Goal: Information Seeking & Learning: Learn about a topic

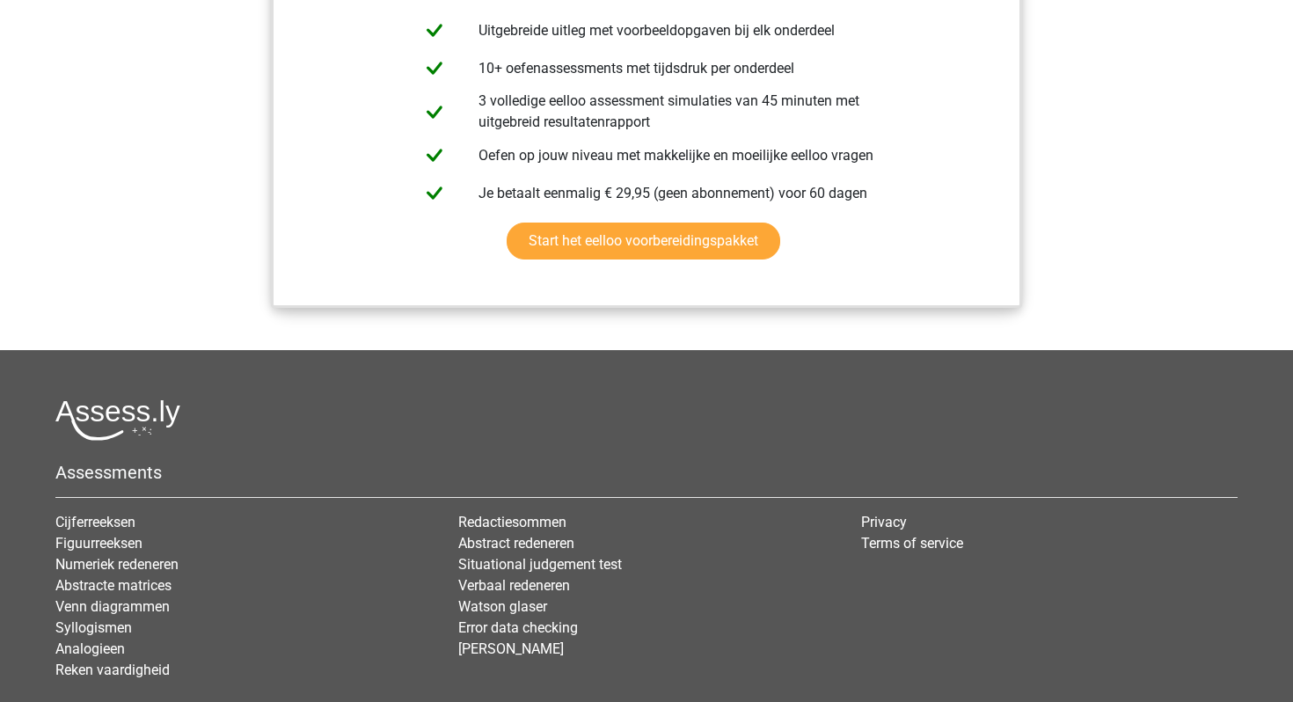
scroll to position [2228, 0]
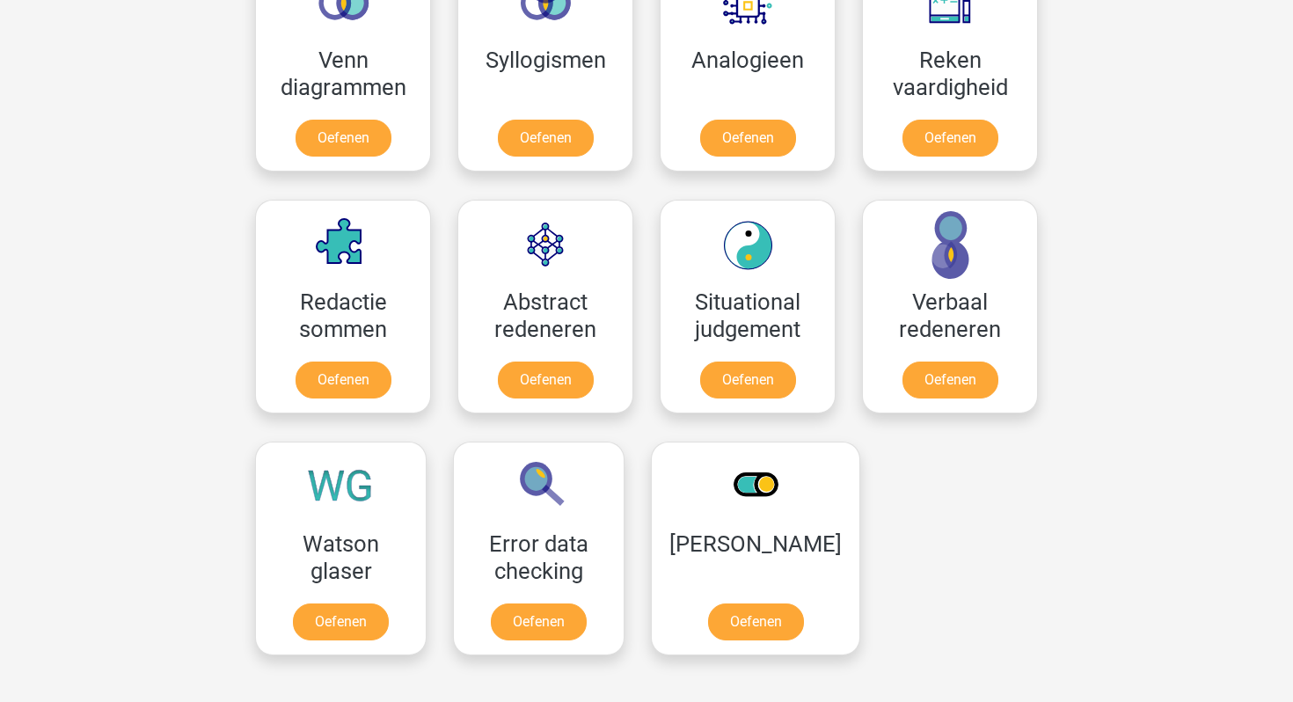
scroll to position [1116, 0]
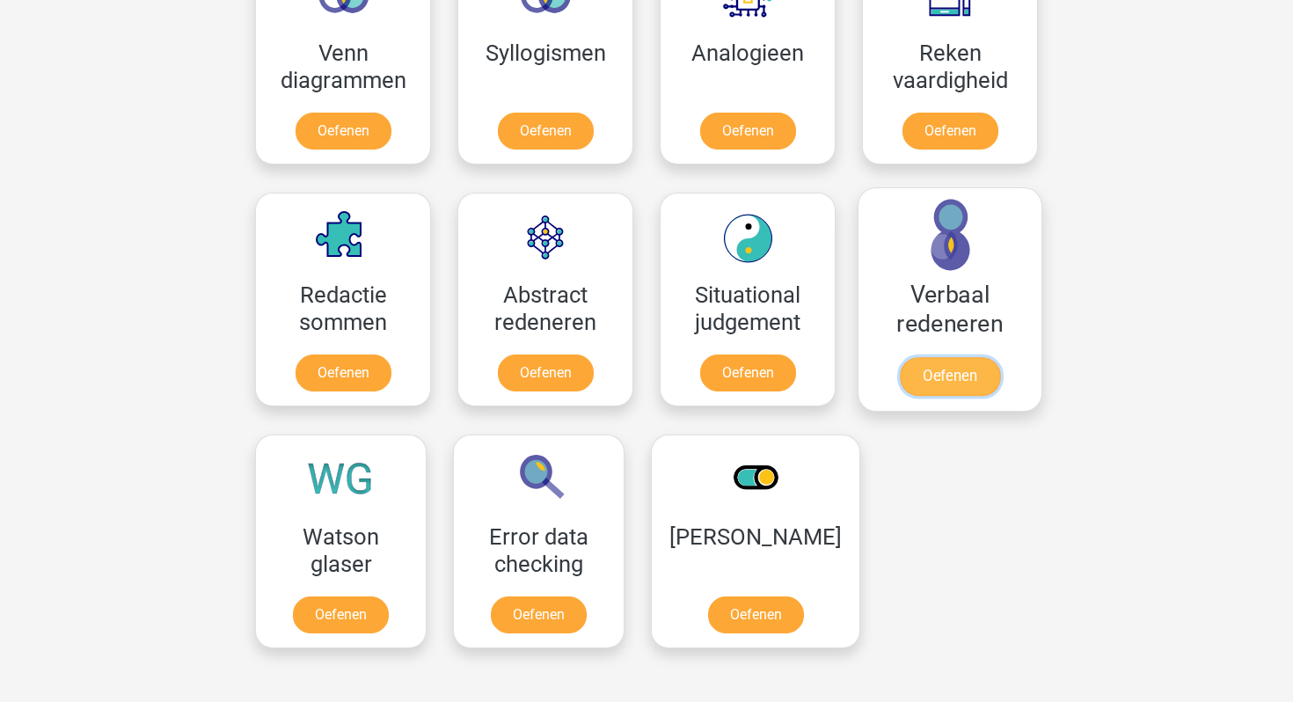
click at [913, 357] on link "Oefenen" at bounding box center [950, 376] width 100 height 39
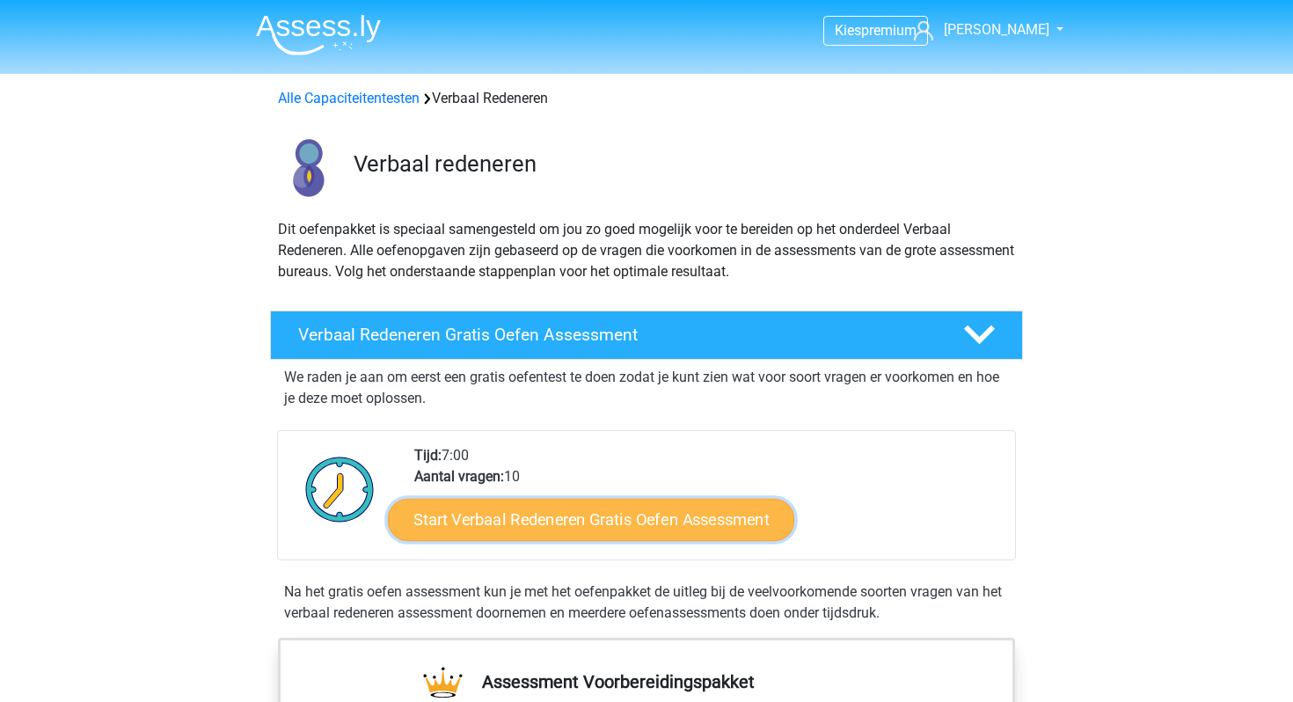
click at [560, 537] on link "Start Verbaal Redeneren Gratis Oefen Assessment" at bounding box center [591, 520] width 406 height 42
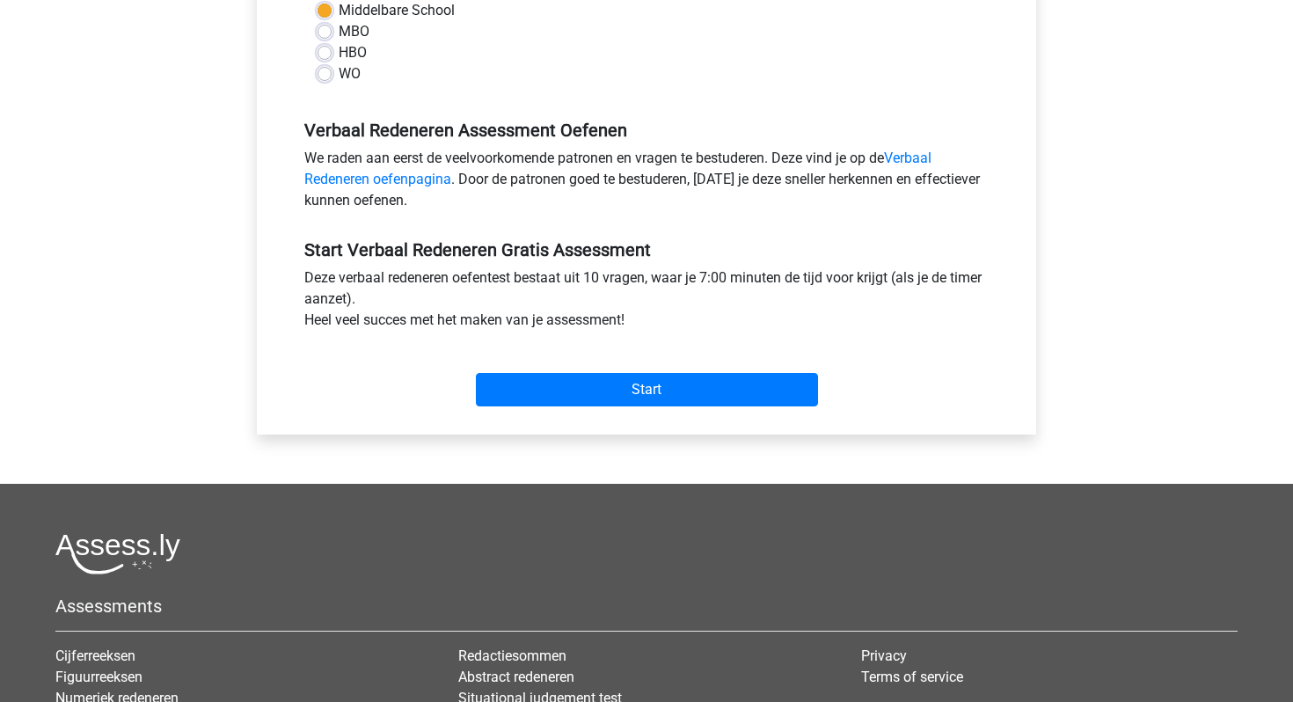
scroll to position [688, 0]
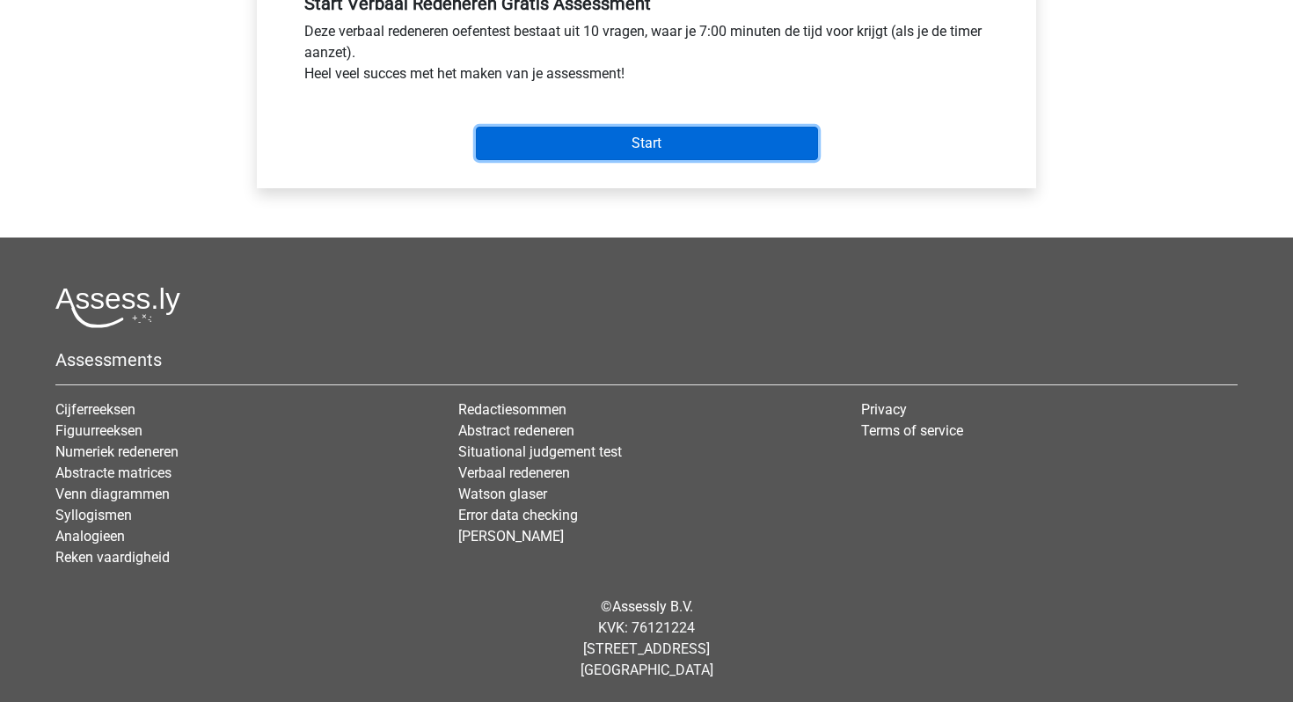
click at [646, 133] on input "Start" at bounding box center [647, 143] width 342 height 33
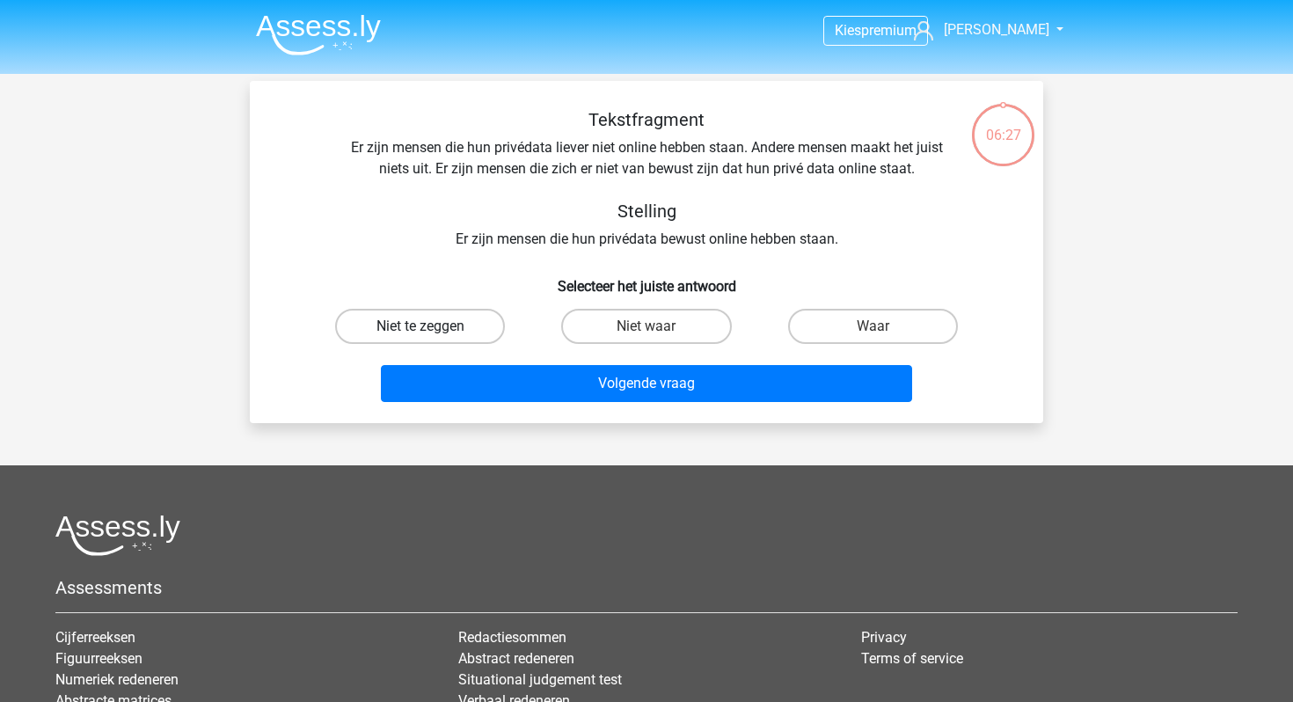
click at [426, 339] on label "Niet te zeggen" at bounding box center [420, 326] width 170 height 35
click at [426, 338] on input "Niet te zeggen" at bounding box center [425, 331] width 11 height 11
radio input "true"
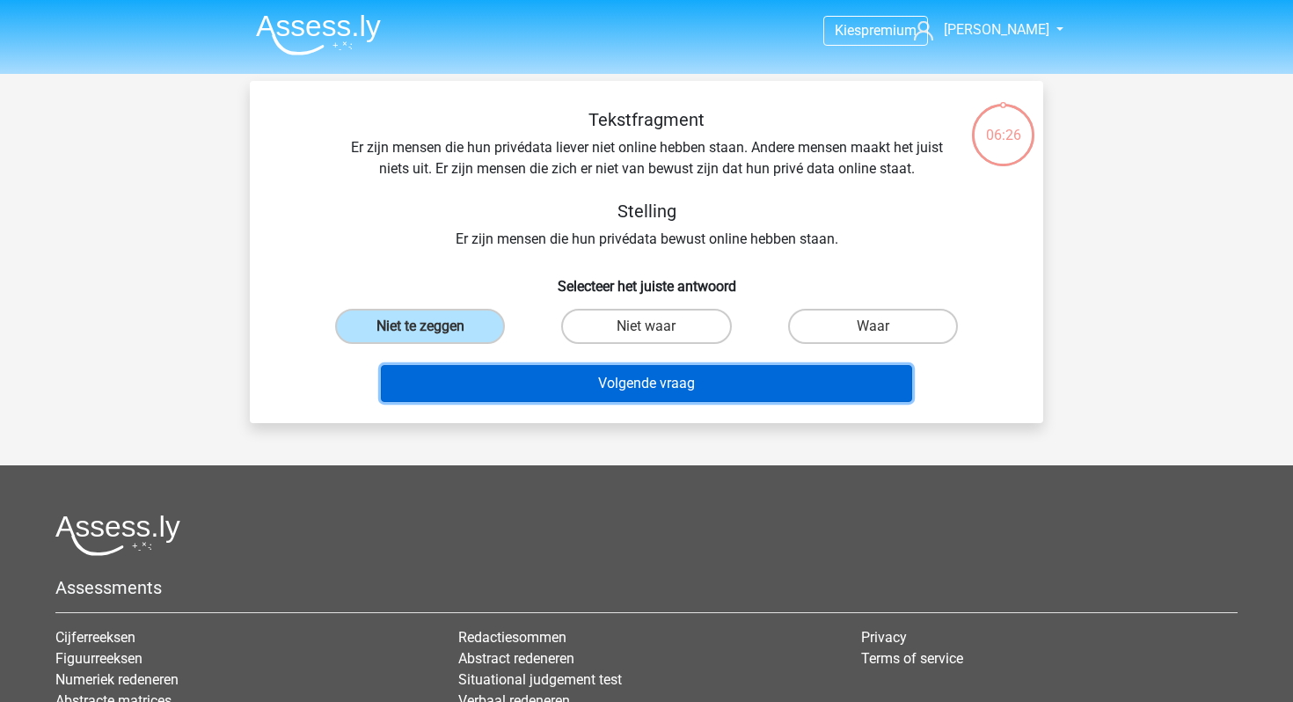
click at [464, 371] on button "Volgende vraag" at bounding box center [647, 383] width 532 height 37
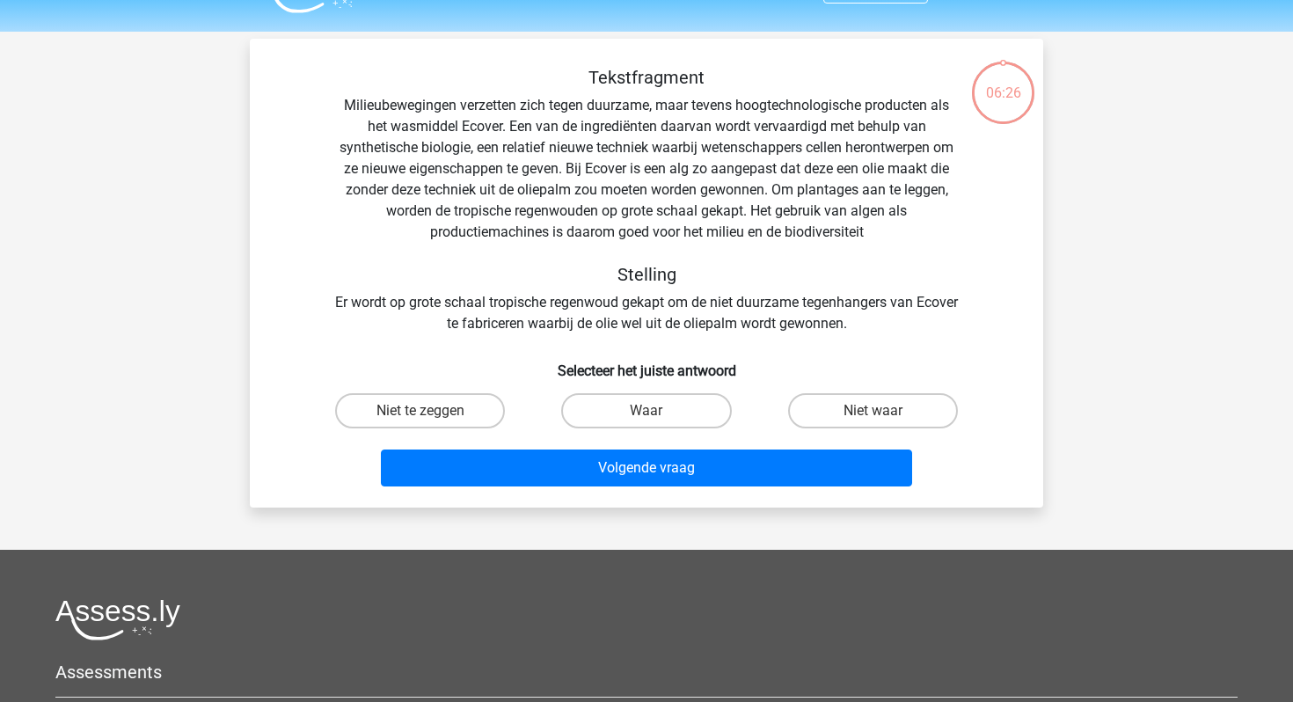
scroll to position [81, 0]
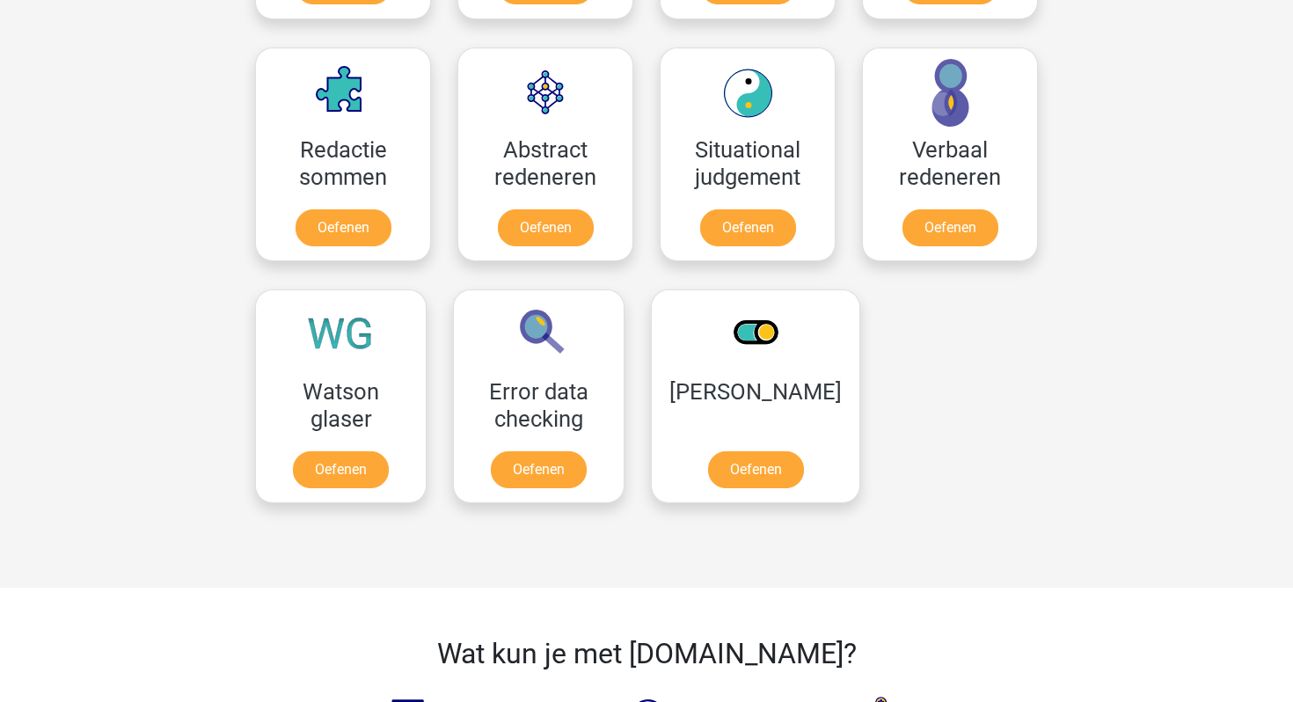
scroll to position [1263, 0]
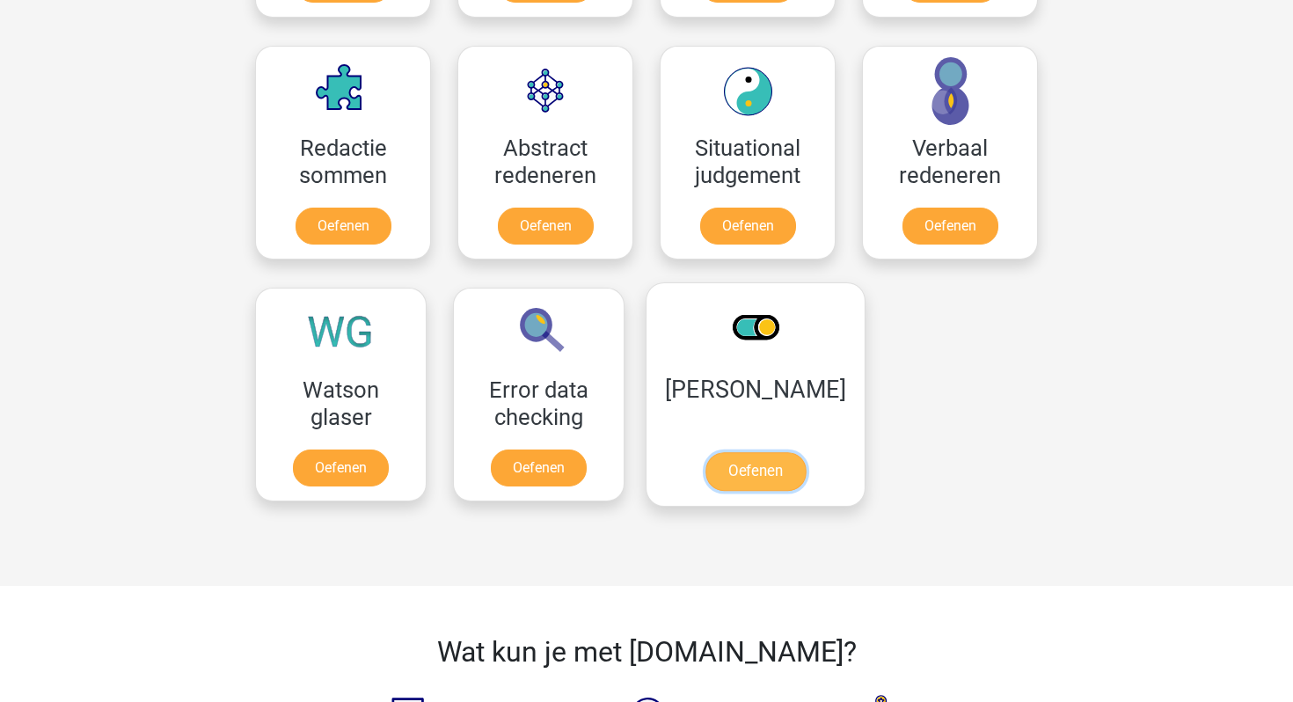
click at [706, 452] on link "Oefenen" at bounding box center [756, 471] width 100 height 39
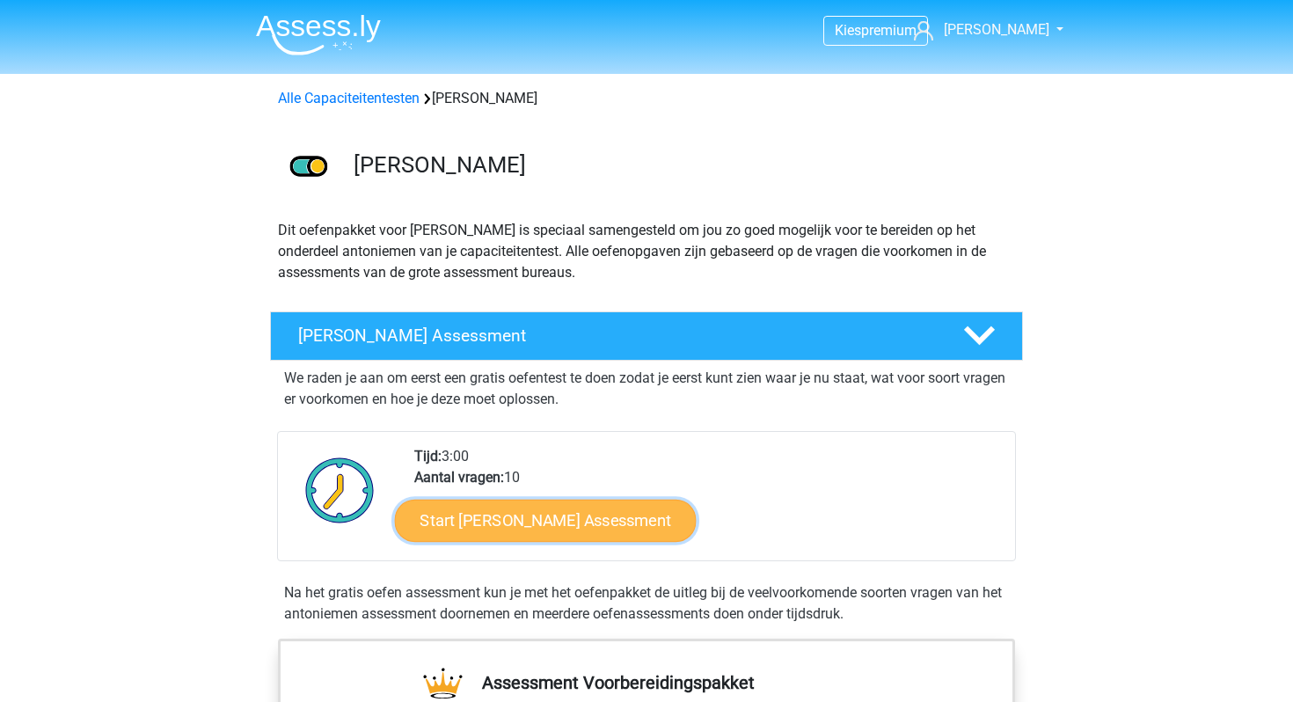
click at [654, 519] on link "Start [PERSON_NAME] Assessment" at bounding box center [546, 520] width 302 height 42
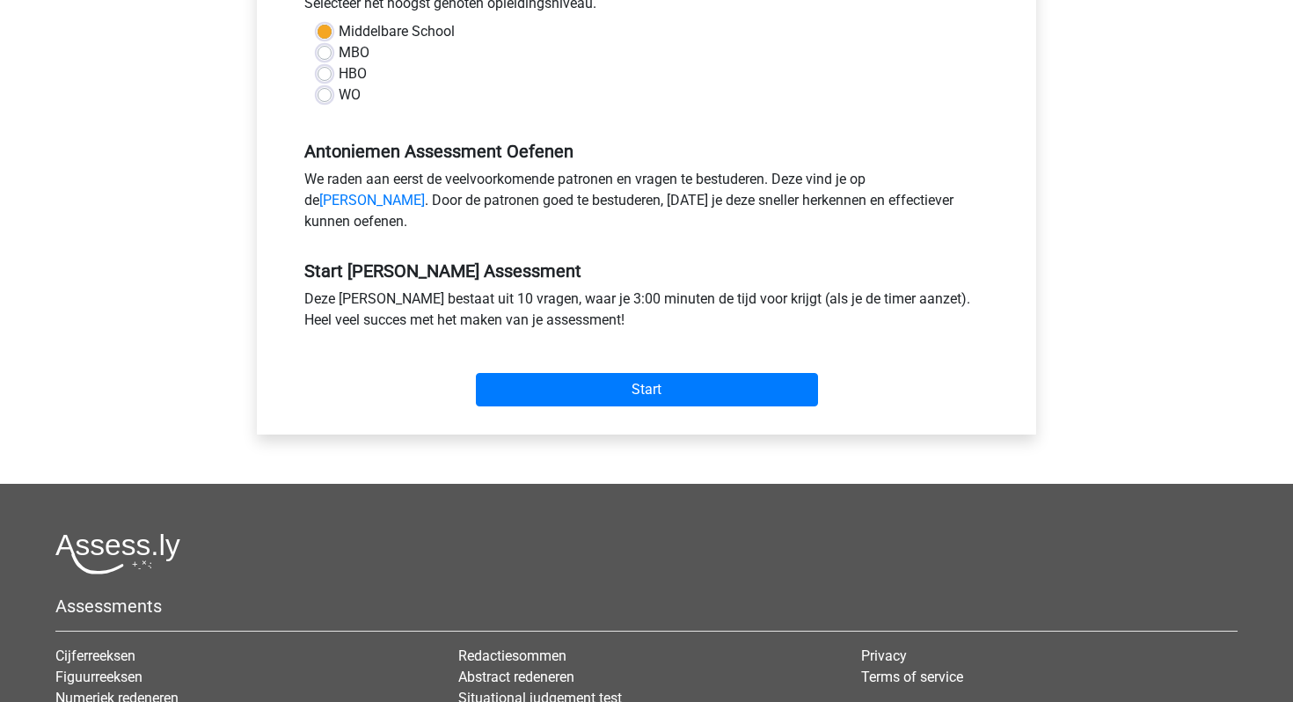
scroll to position [462, 0]
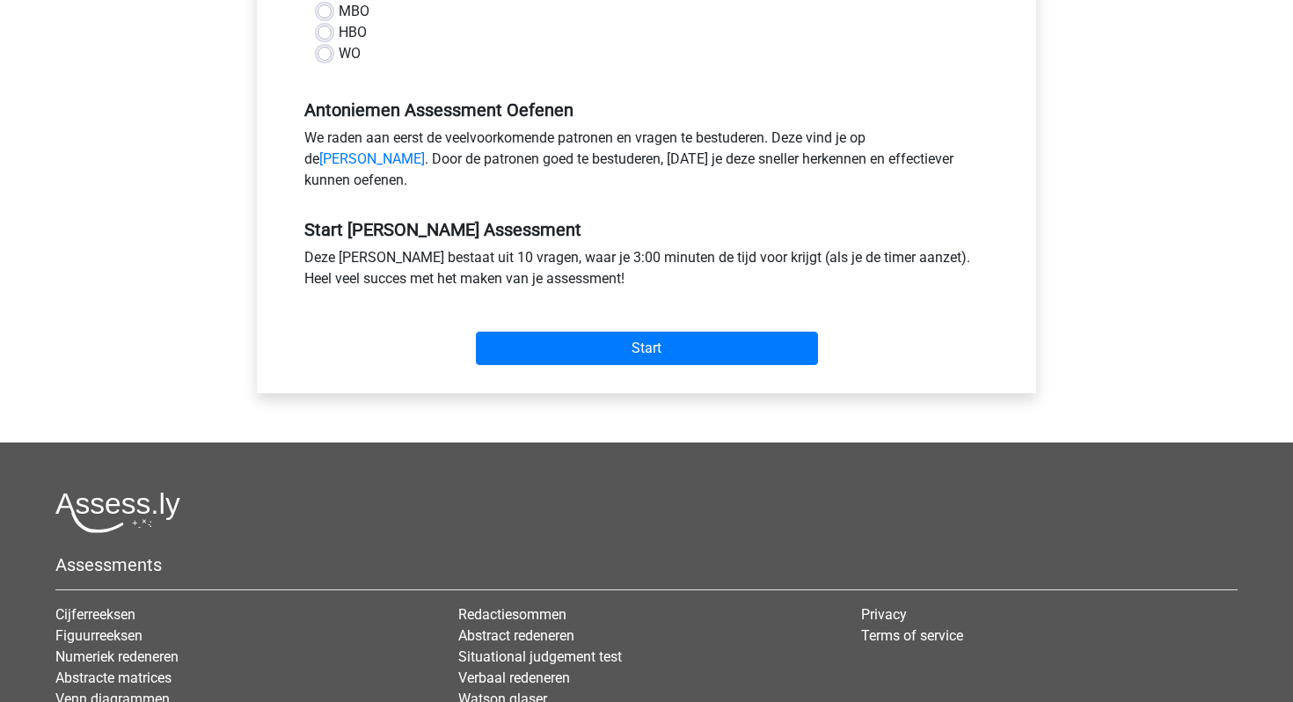
click at [659, 351] on div "Start" at bounding box center [646, 334] width 711 height 62
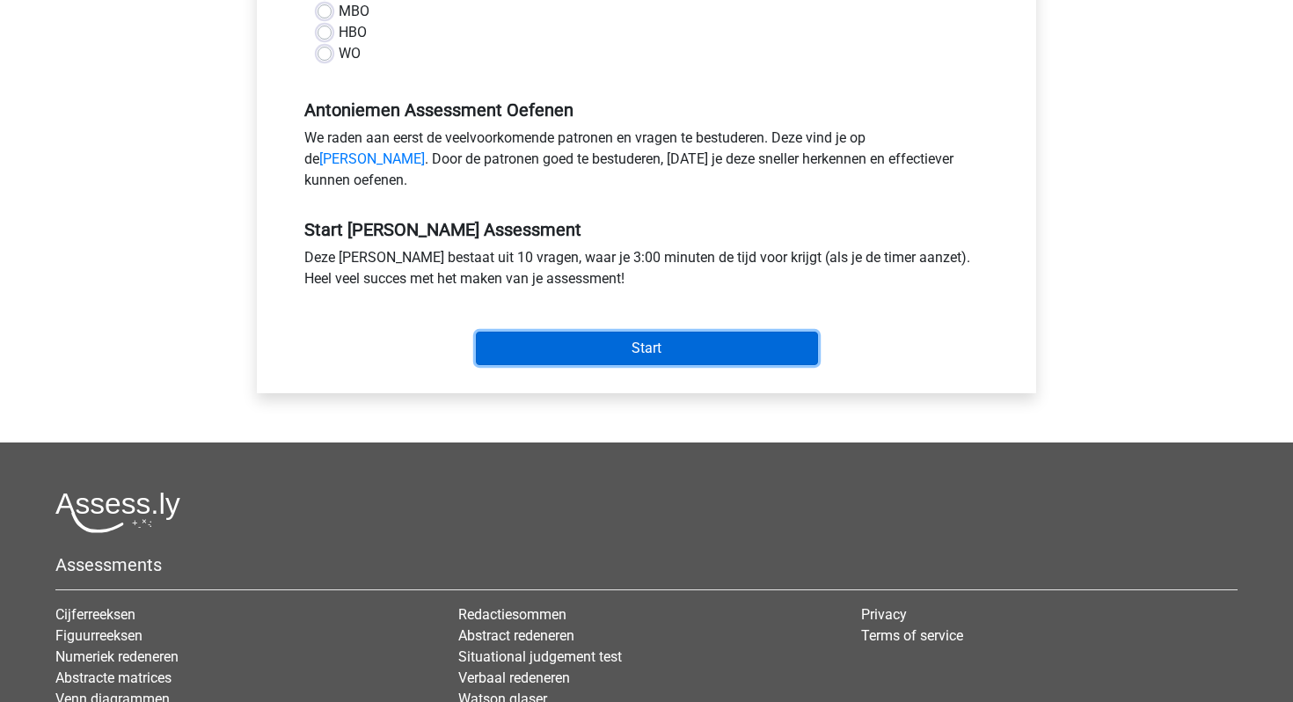
click at [671, 365] on input "Start" at bounding box center [647, 348] width 342 height 33
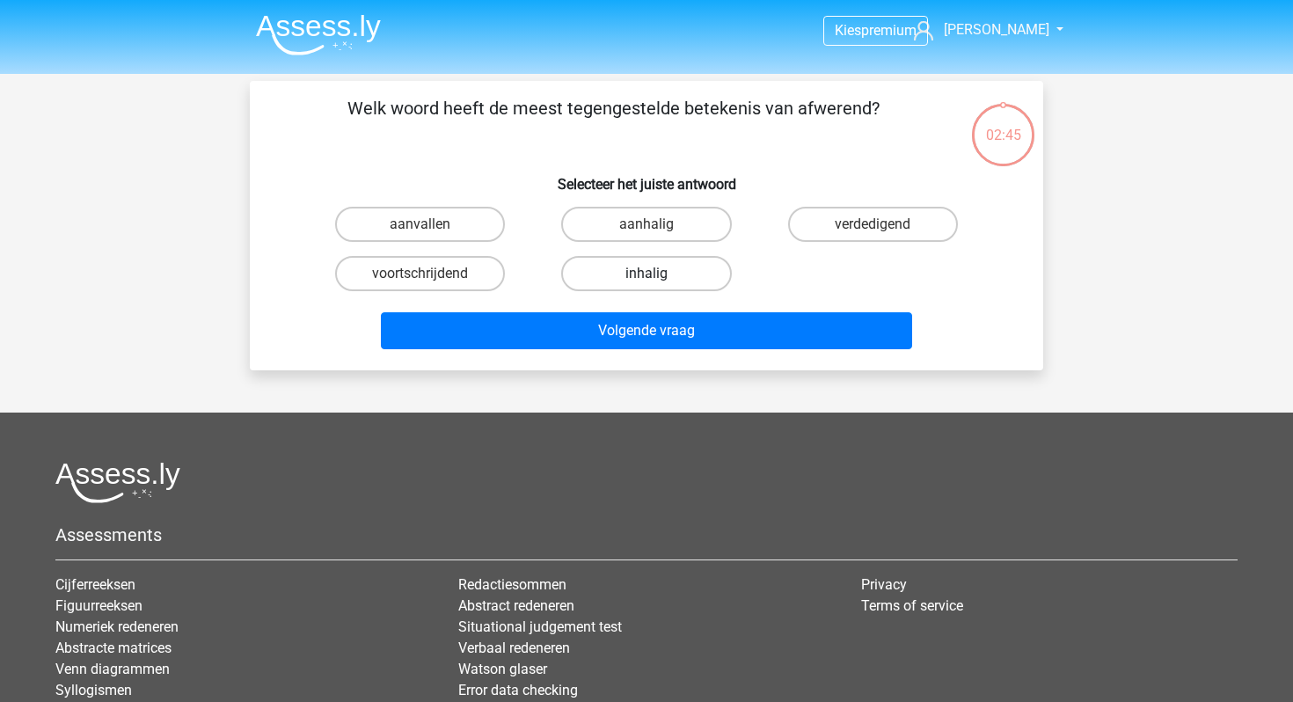
click at [672, 286] on label "inhalig" at bounding box center [646, 273] width 170 height 35
click at [658, 285] on input "inhalig" at bounding box center [652, 279] width 11 height 11
radio input "true"
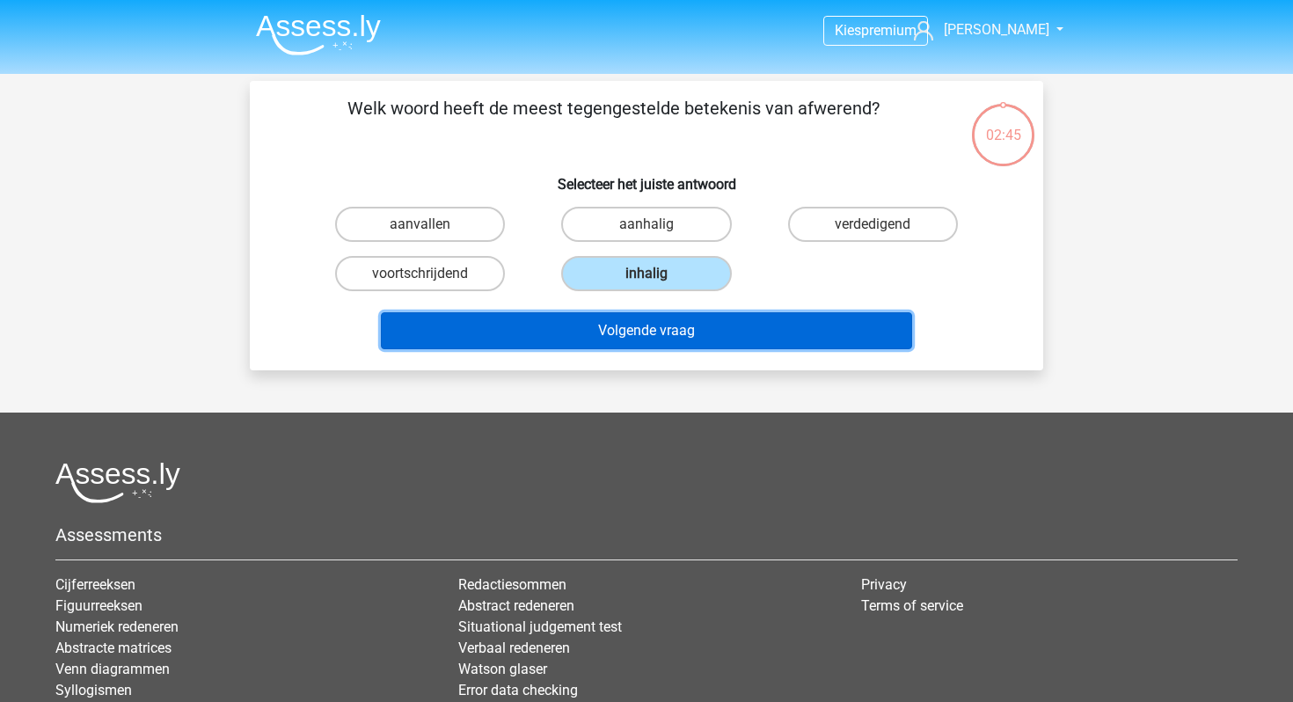
click at [672, 345] on button "Volgende vraag" at bounding box center [647, 330] width 532 height 37
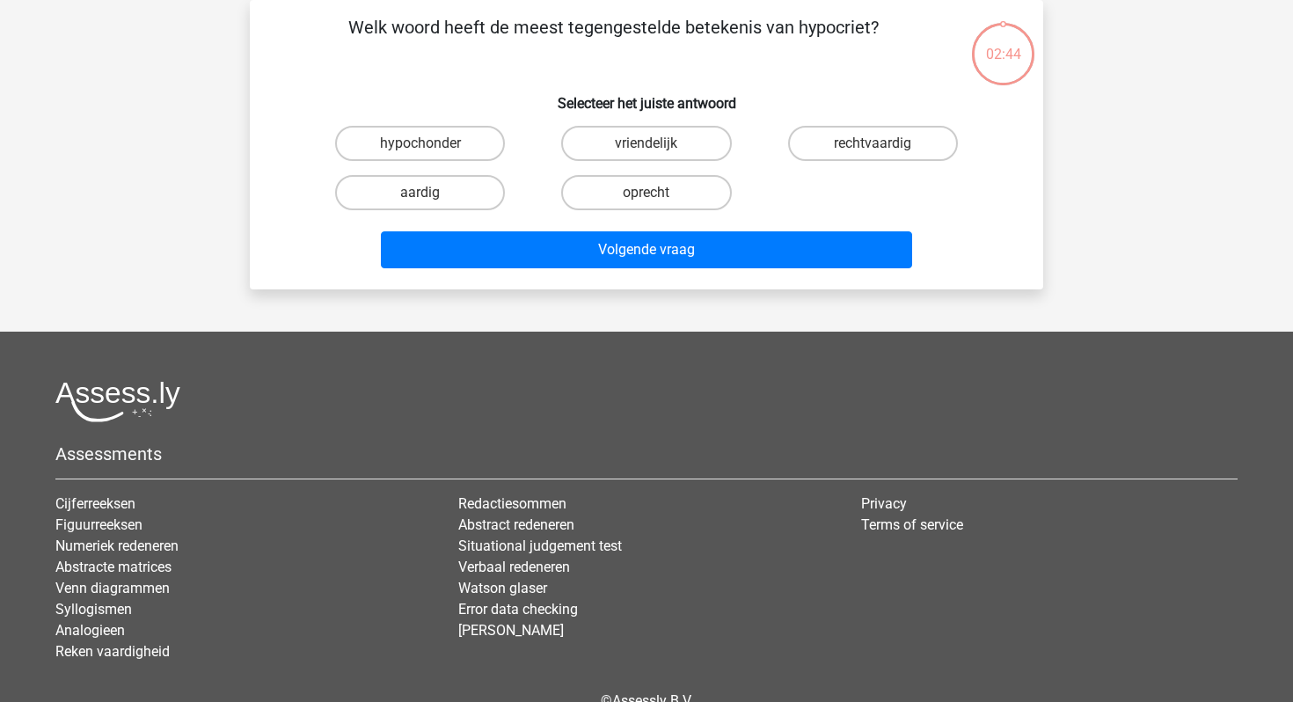
scroll to position [65, 0]
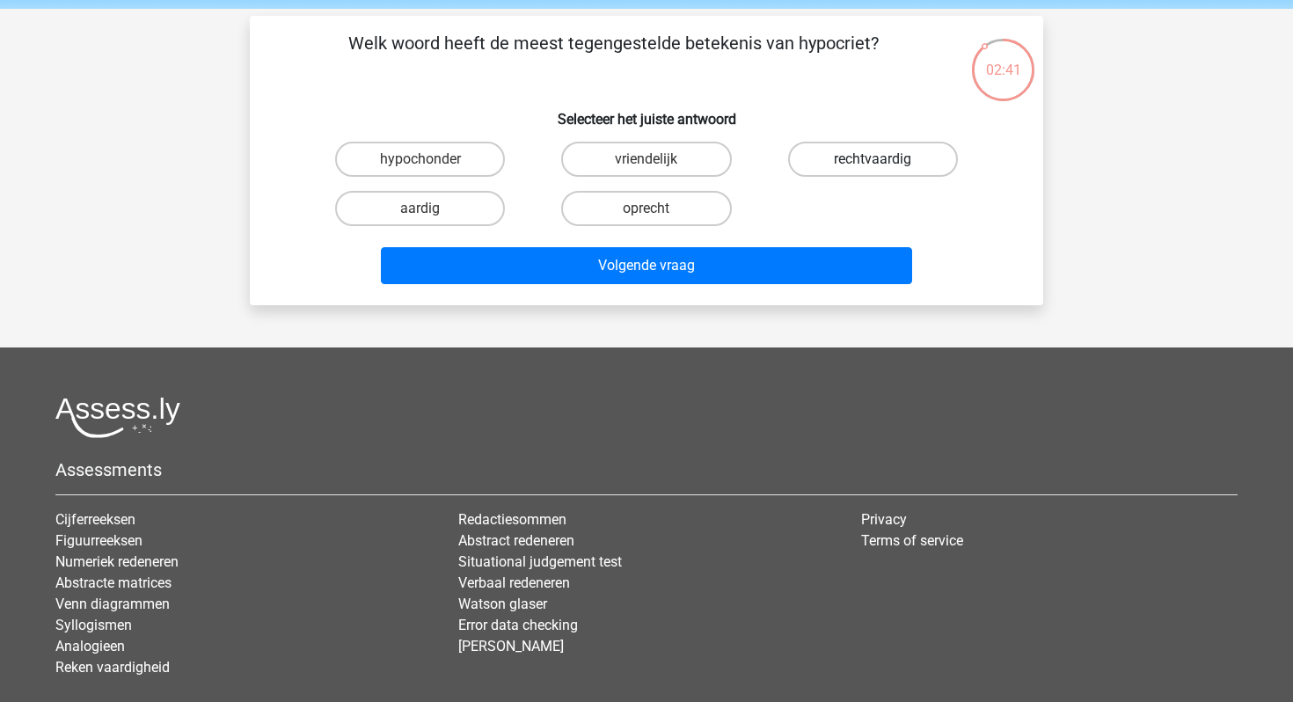
click at [842, 167] on label "rechtvaardig" at bounding box center [873, 159] width 170 height 35
click at [873, 167] on input "rechtvaardig" at bounding box center [878, 164] width 11 height 11
radio input "true"
click at [672, 223] on label "oprecht" at bounding box center [646, 208] width 170 height 35
click at [658, 220] on input "oprecht" at bounding box center [652, 213] width 11 height 11
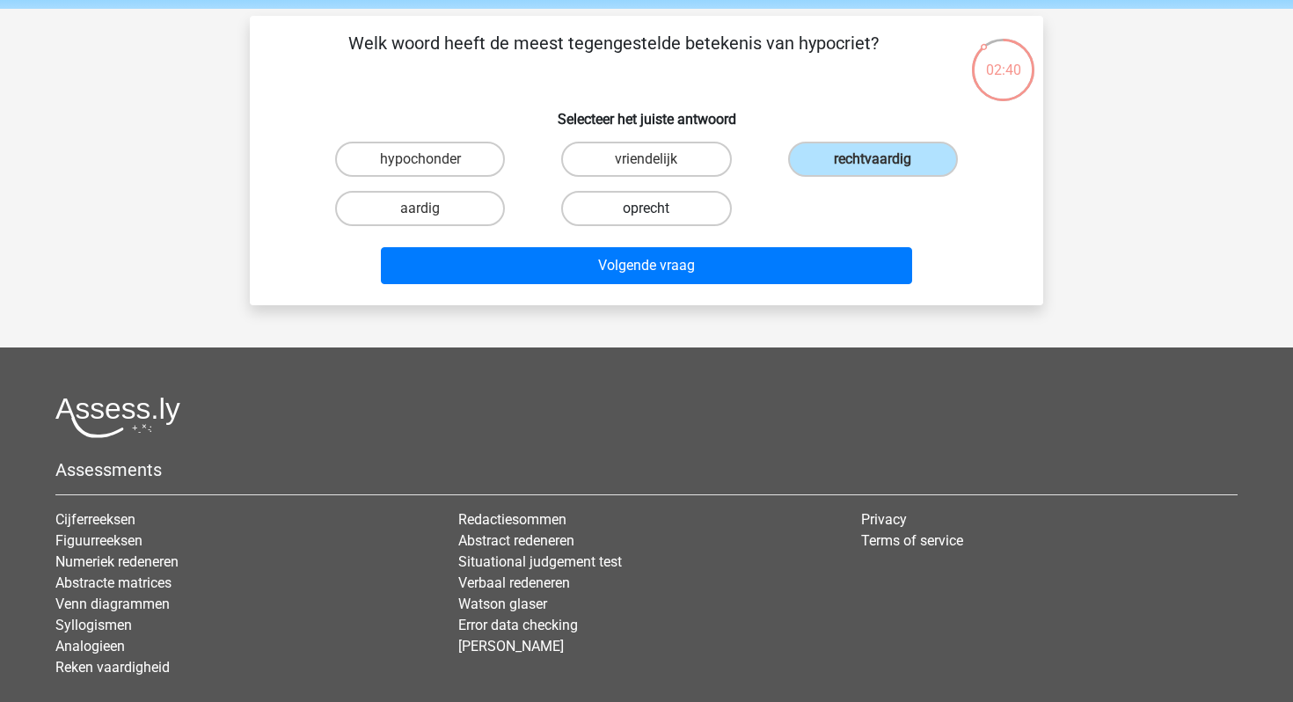
radio input "true"
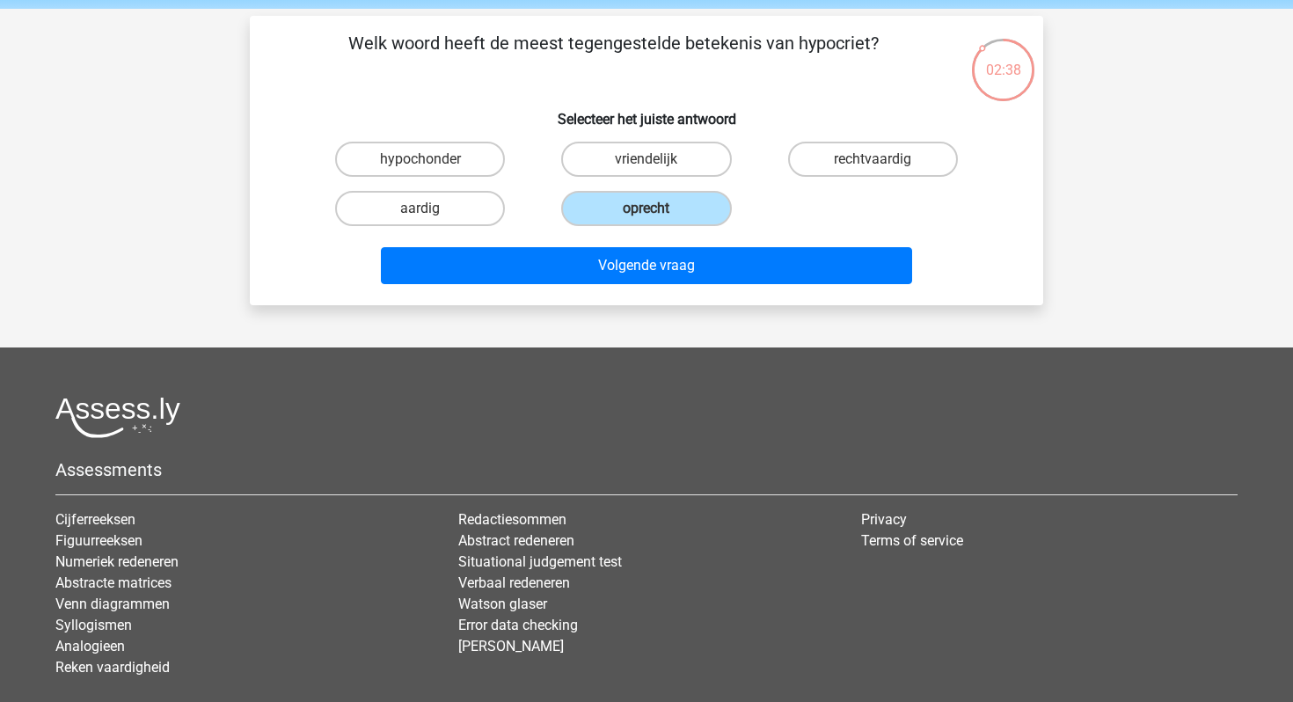
click at [881, 125] on h6 "Selecteer het juiste antwoord" at bounding box center [646, 112] width 737 height 31
click at [876, 168] on input "rechtvaardig" at bounding box center [878, 164] width 11 height 11
radio input "true"
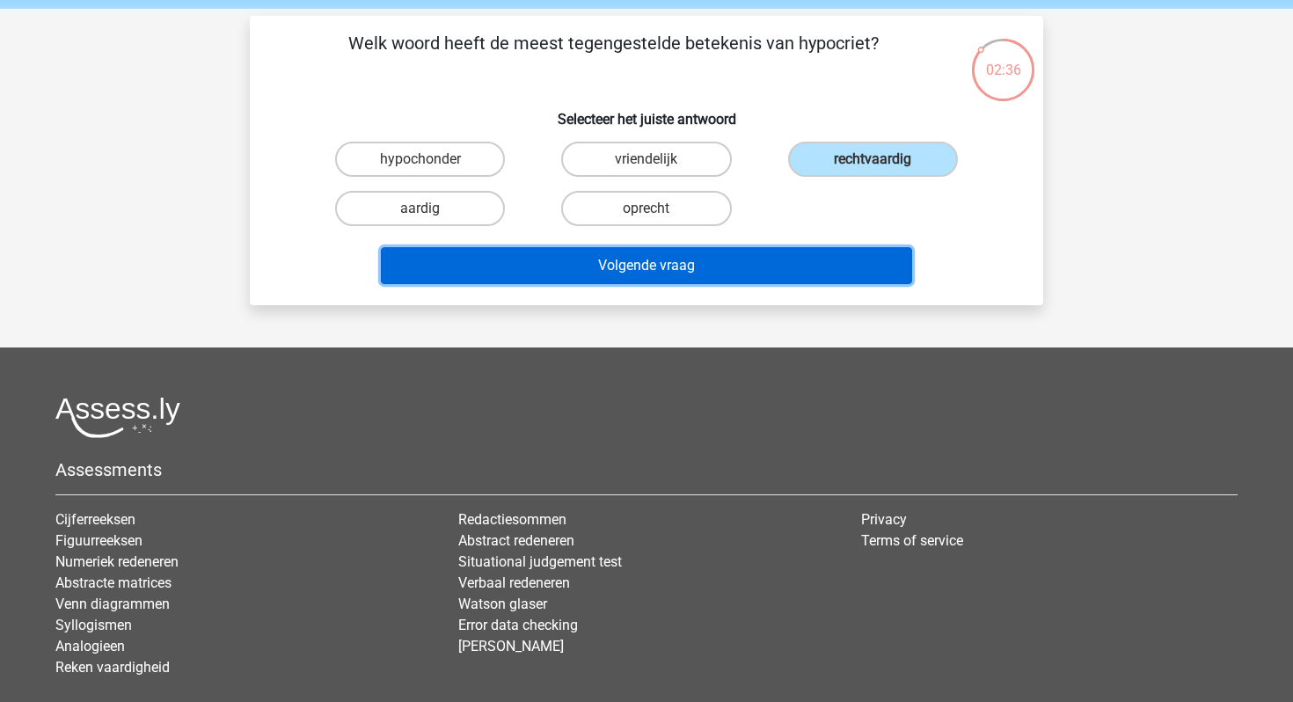
click at [695, 276] on button "Volgende vraag" at bounding box center [647, 265] width 532 height 37
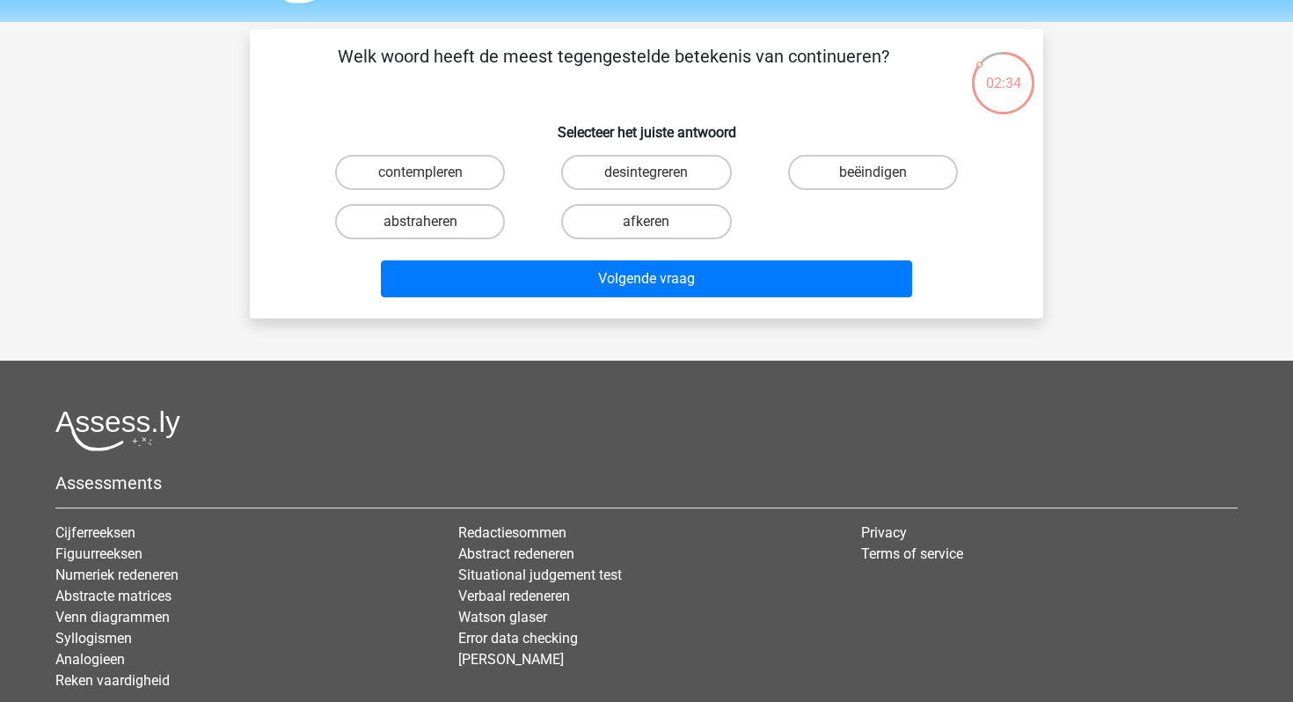
scroll to position [42, 0]
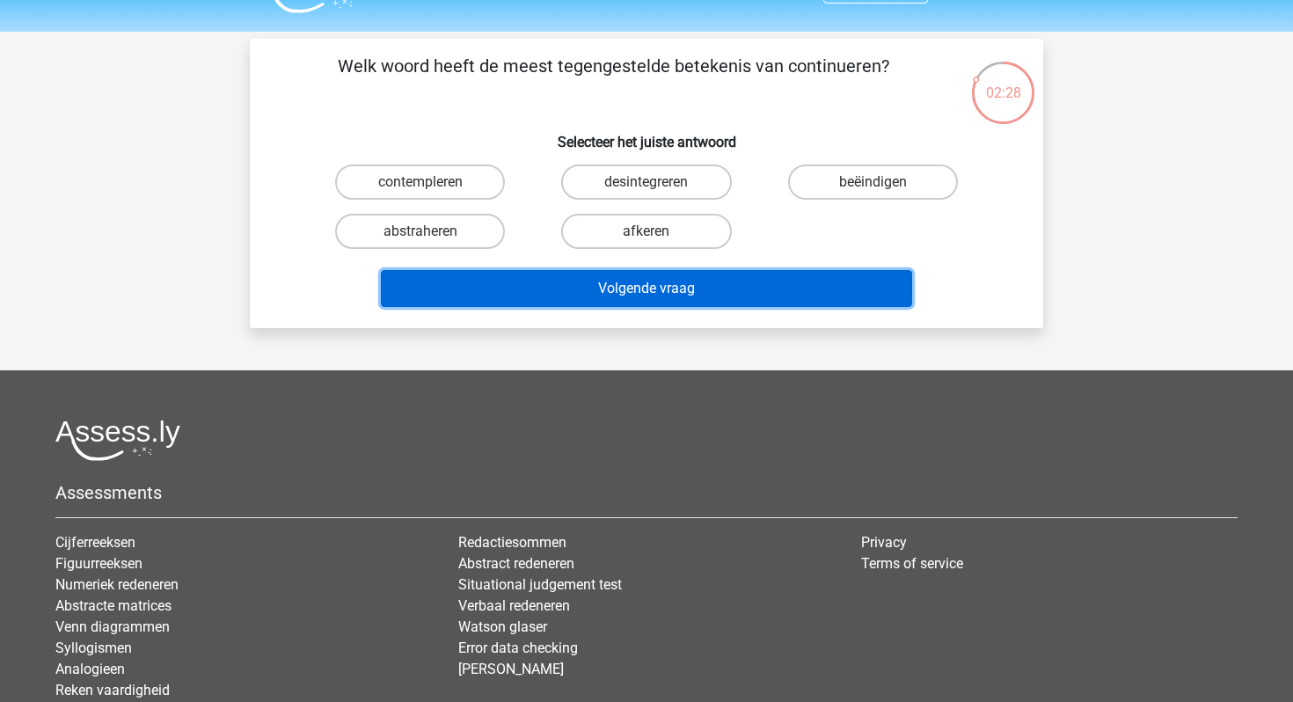
click at [489, 290] on button "Volgende vraag" at bounding box center [647, 288] width 532 height 37
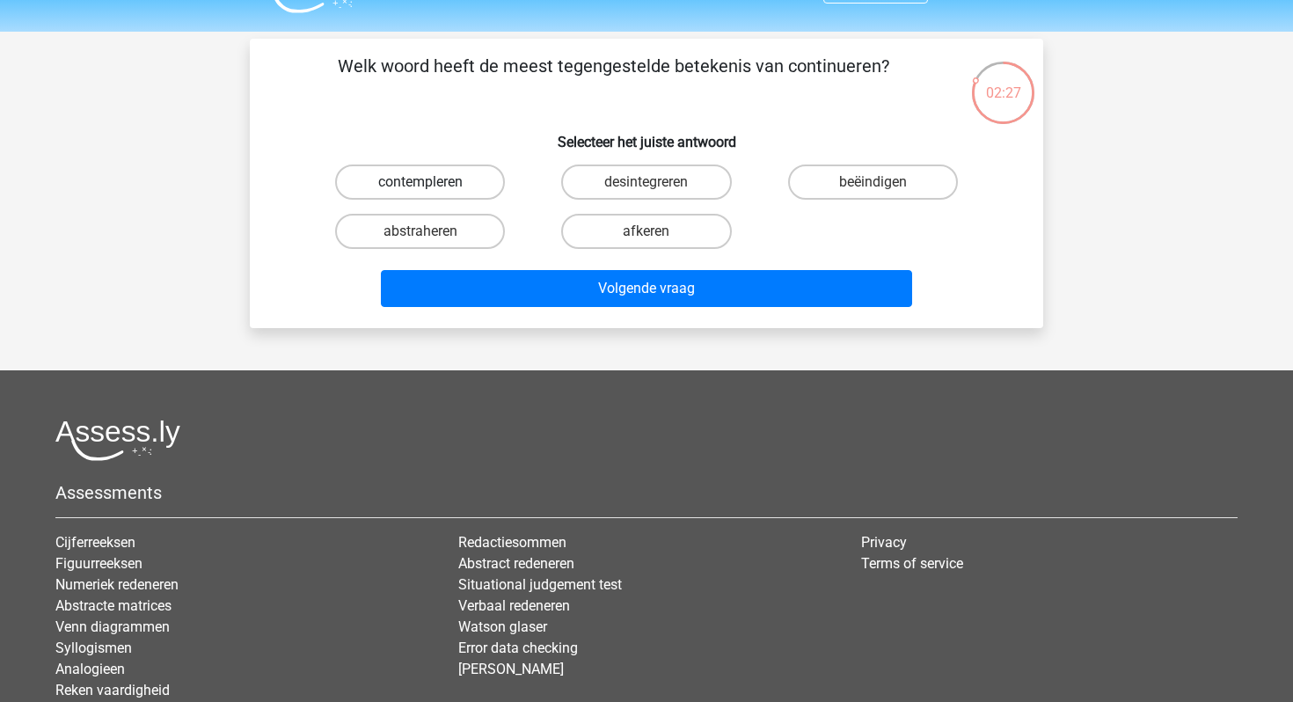
click at [429, 172] on label "contempleren" at bounding box center [420, 182] width 170 height 35
click at [429, 182] on input "contempleren" at bounding box center [425, 187] width 11 height 11
radio input "true"
click at [843, 184] on label "beëindigen" at bounding box center [873, 182] width 170 height 35
click at [873, 184] on input "beëindigen" at bounding box center [878, 187] width 11 height 11
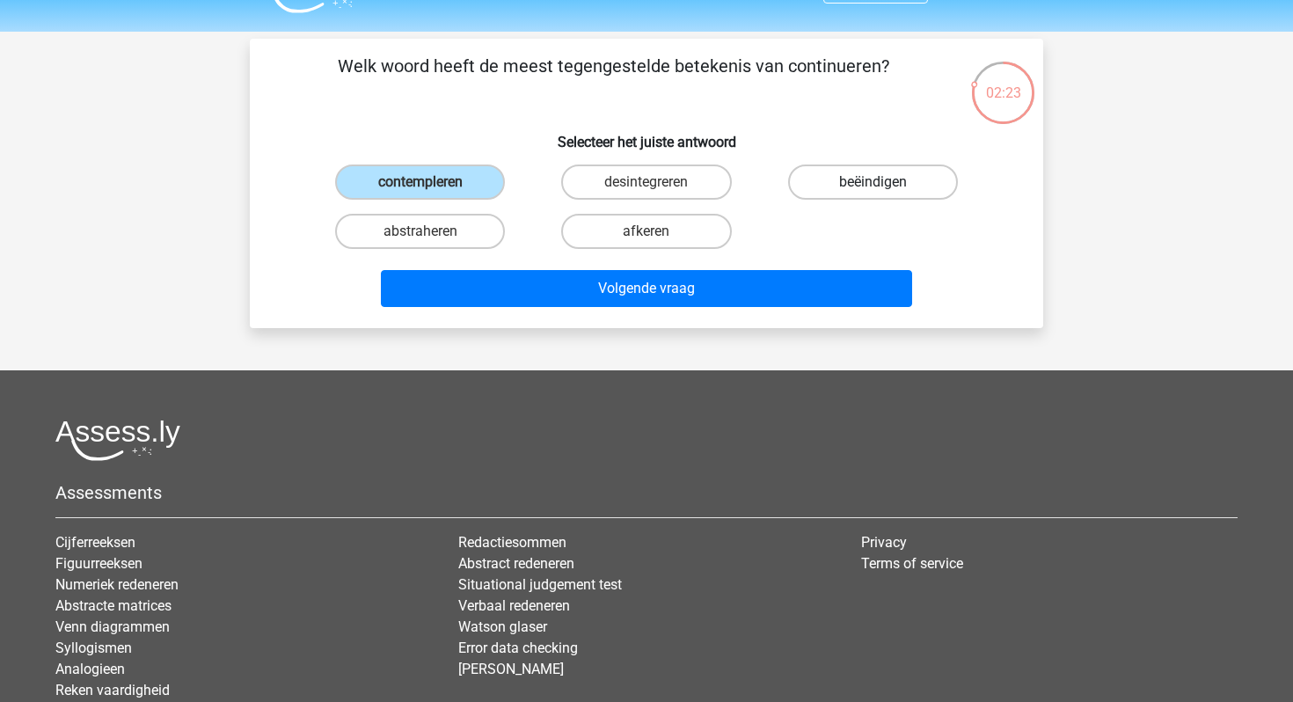
radio input "true"
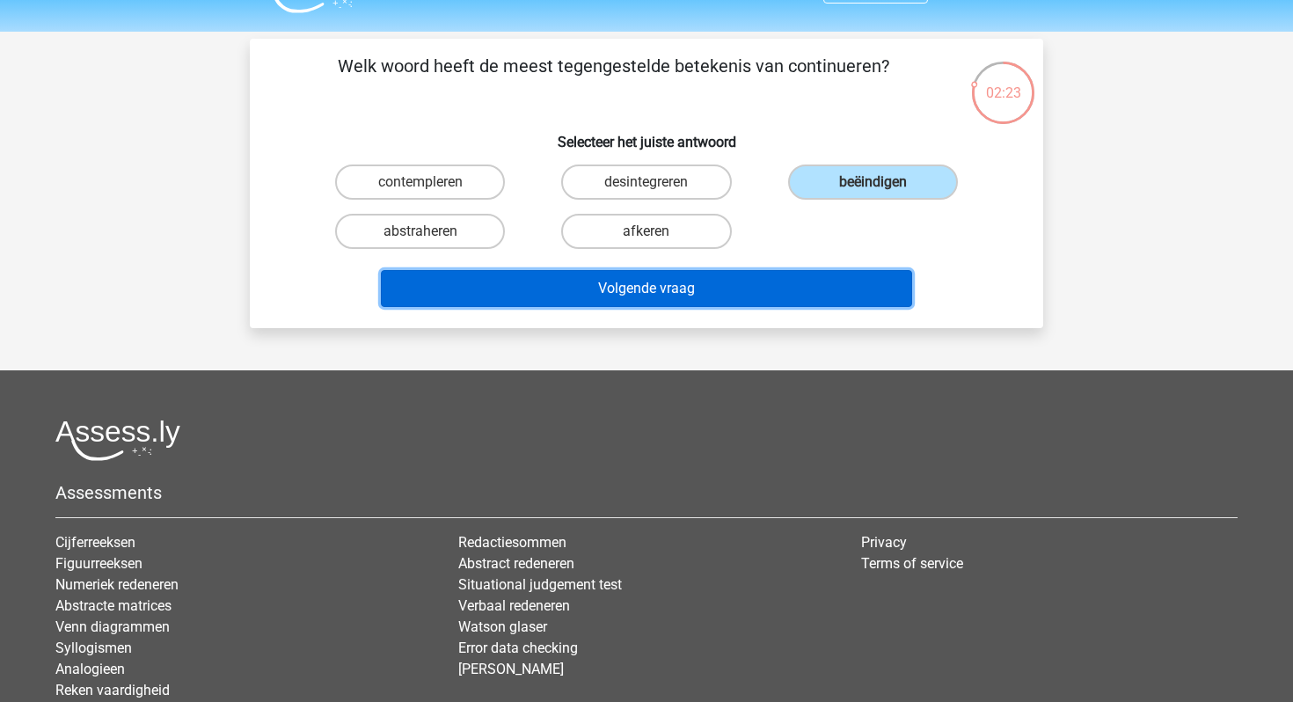
click at [721, 281] on button "Volgende vraag" at bounding box center [647, 288] width 532 height 37
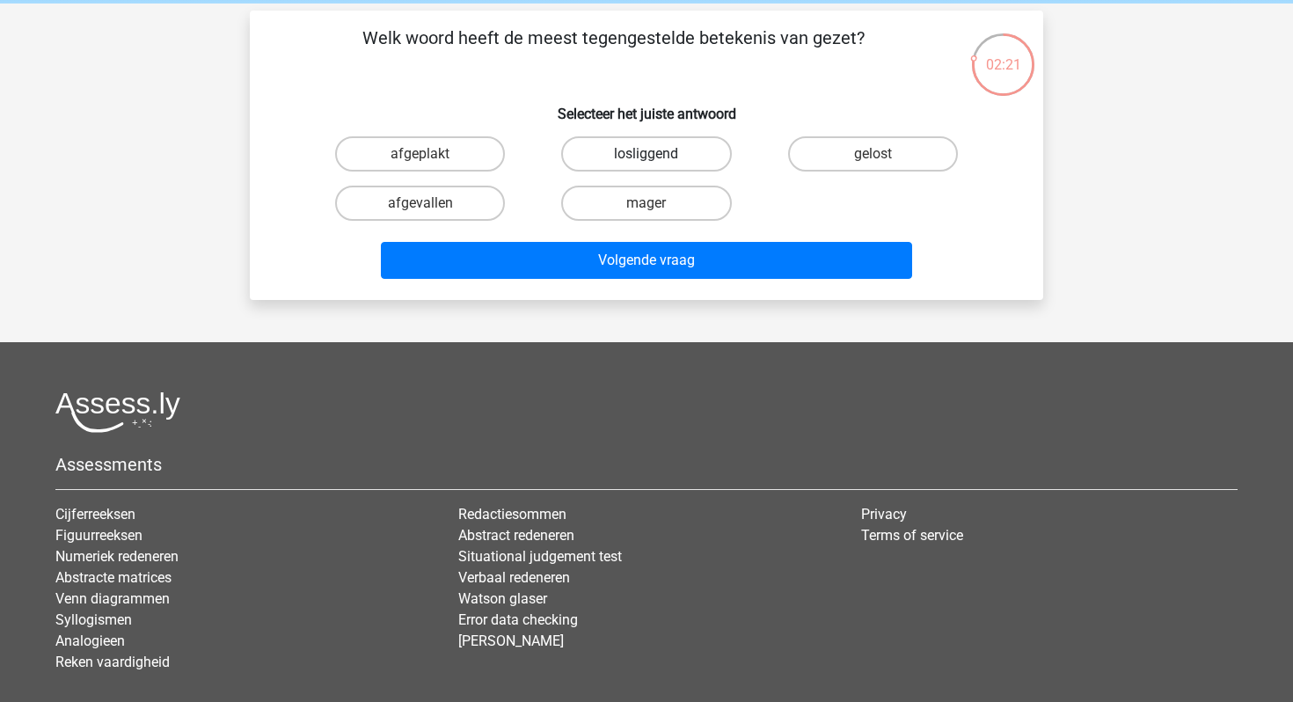
scroll to position [50, 0]
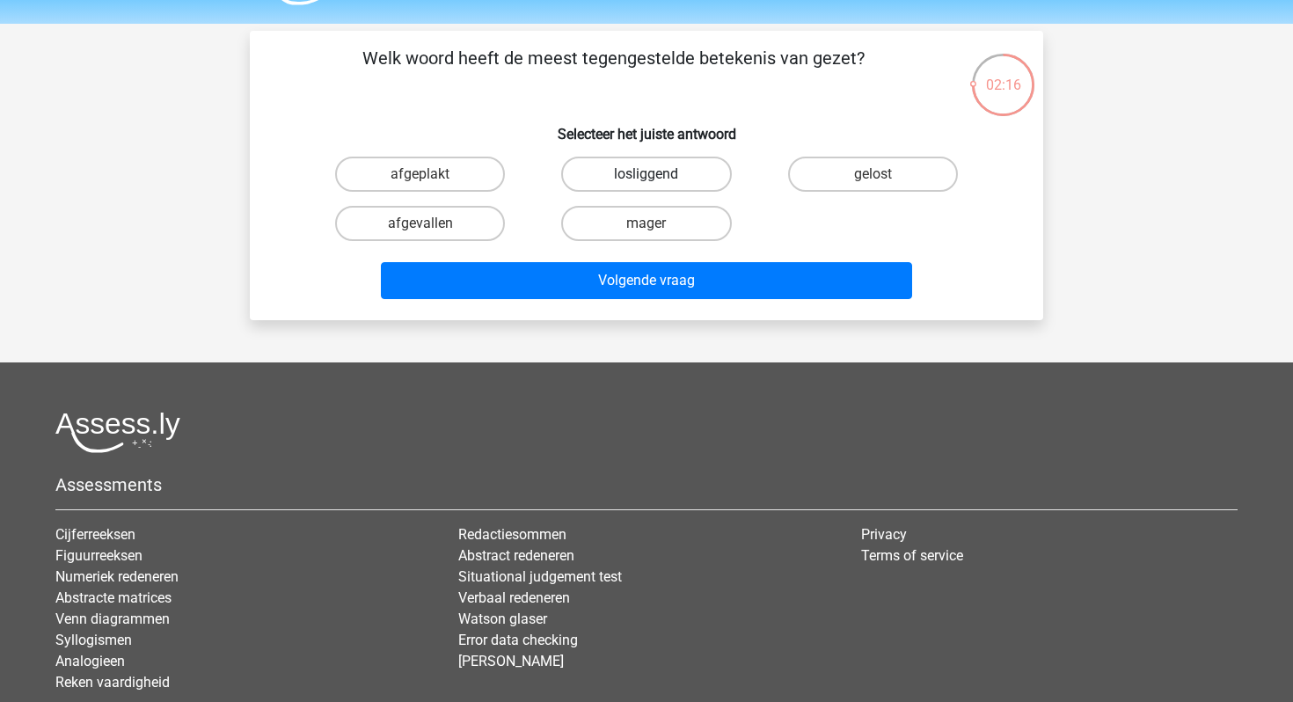
click at [714, 174] on label "losliggend" at bounding box center [646, 174] width 170 height 35
click at [658, 174] on input "losliggend" at bounding box center [652, 179] width 11 height 11
radio input "true"
click at [866, 178] on label "gelost" at bounding box center [873, 174] width 170 height 35
click at [873, 178] on input "gelost" at bounding box center [878, 179] width 11 height 11
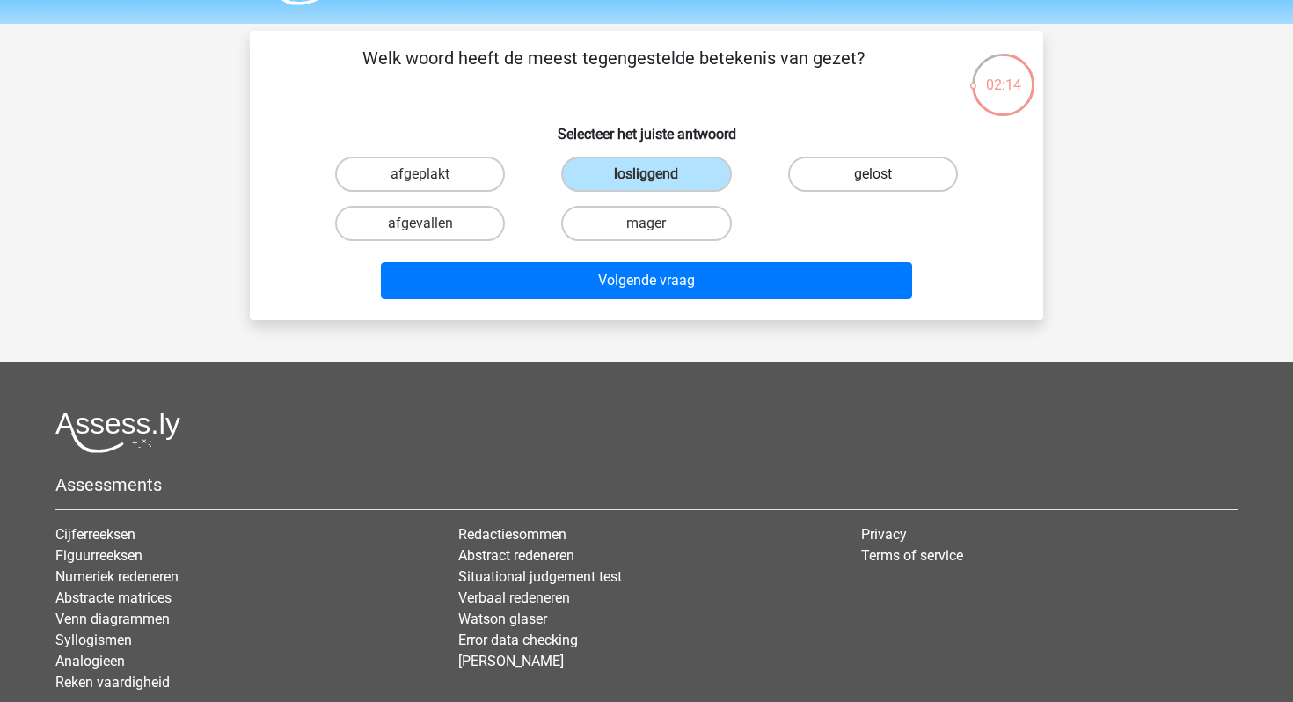
radio input "true"
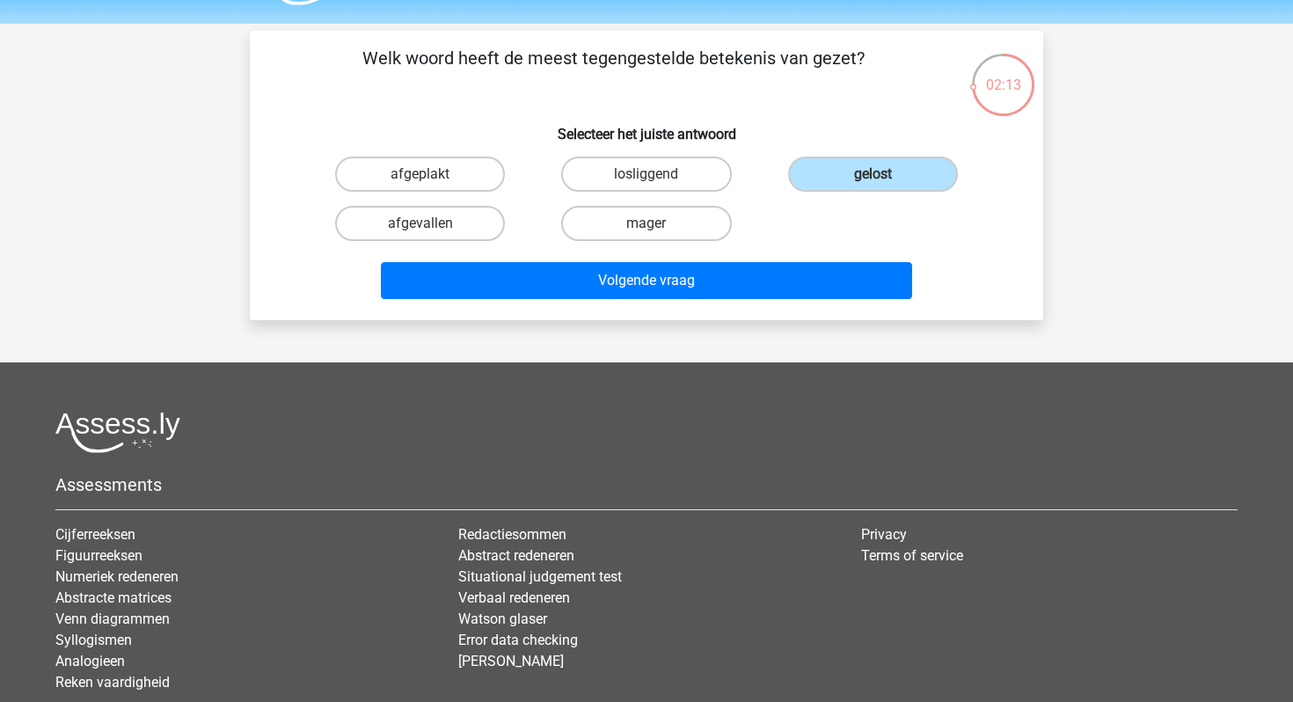
click at [685, 309] on div "Welk woord heeft de meest tegengestelde betekenis van gezet? Selecteer het juis…" at bounding box center [646, 175] width 793 height 289
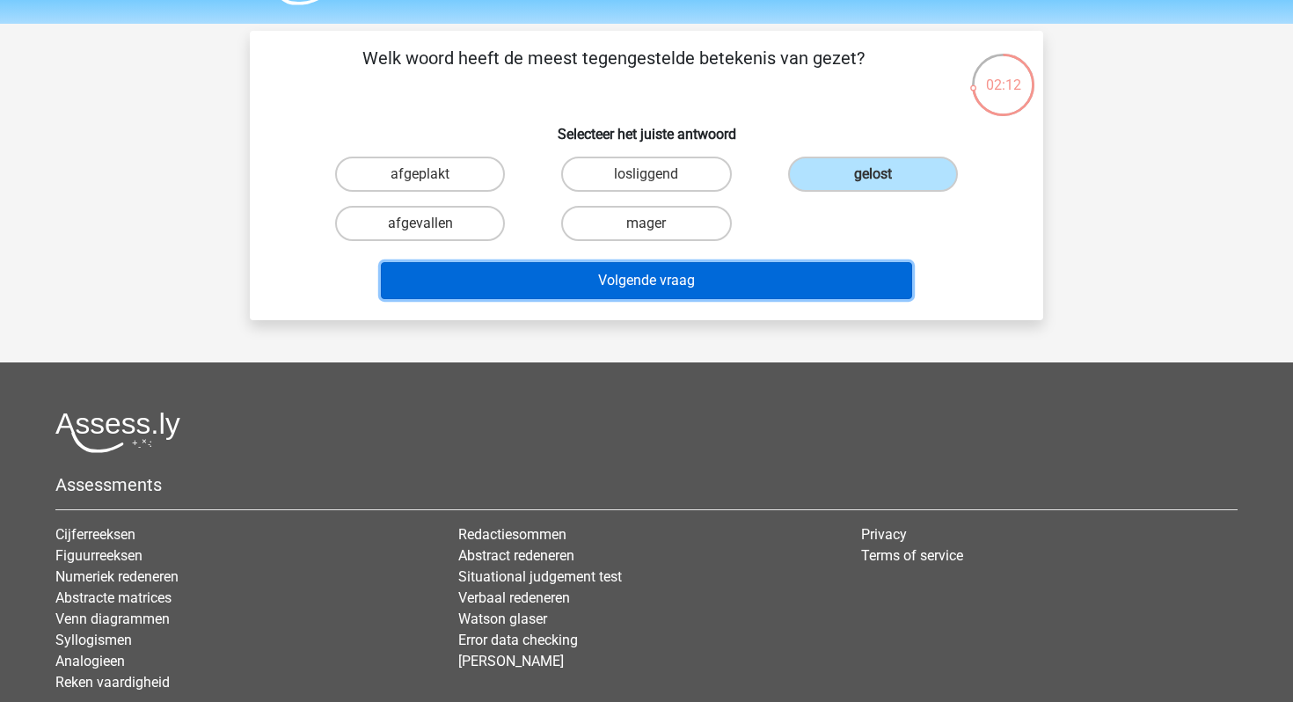
click at [644, 286] on button "Volgende vraag" at bounding box center [647, 280] width 532 height 37
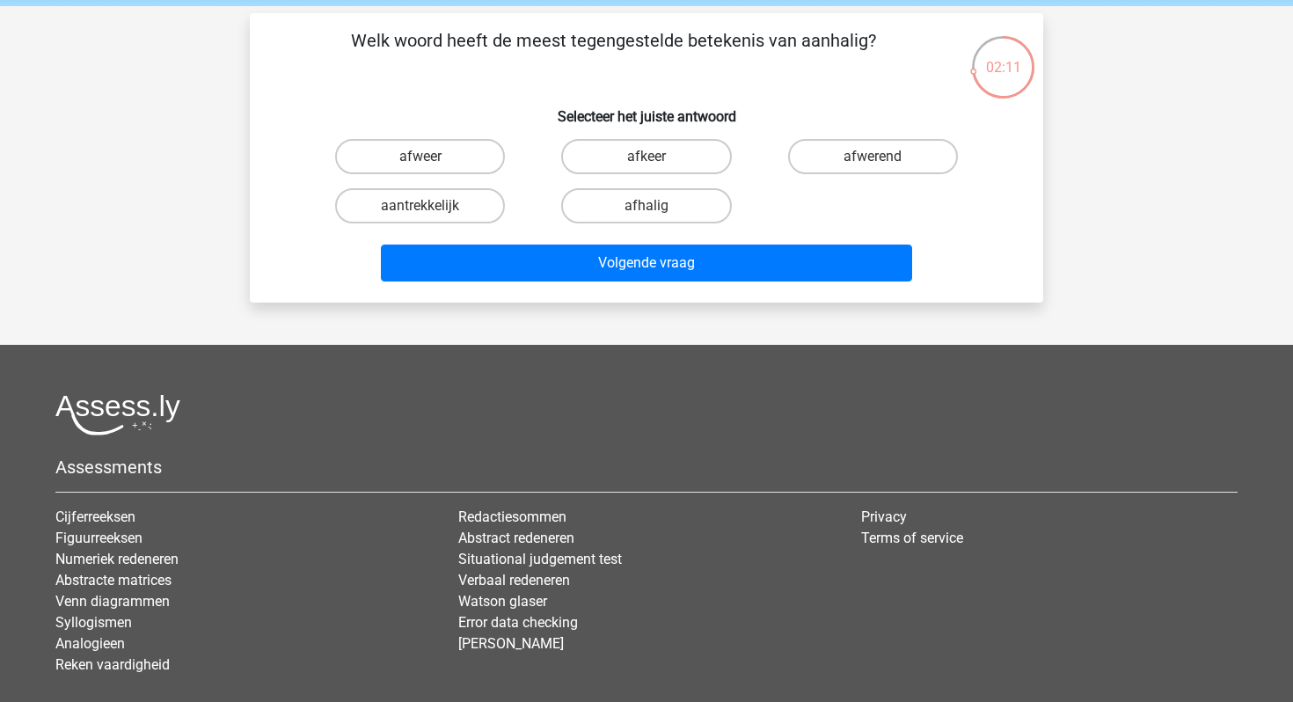
scroll to position [63, 0]
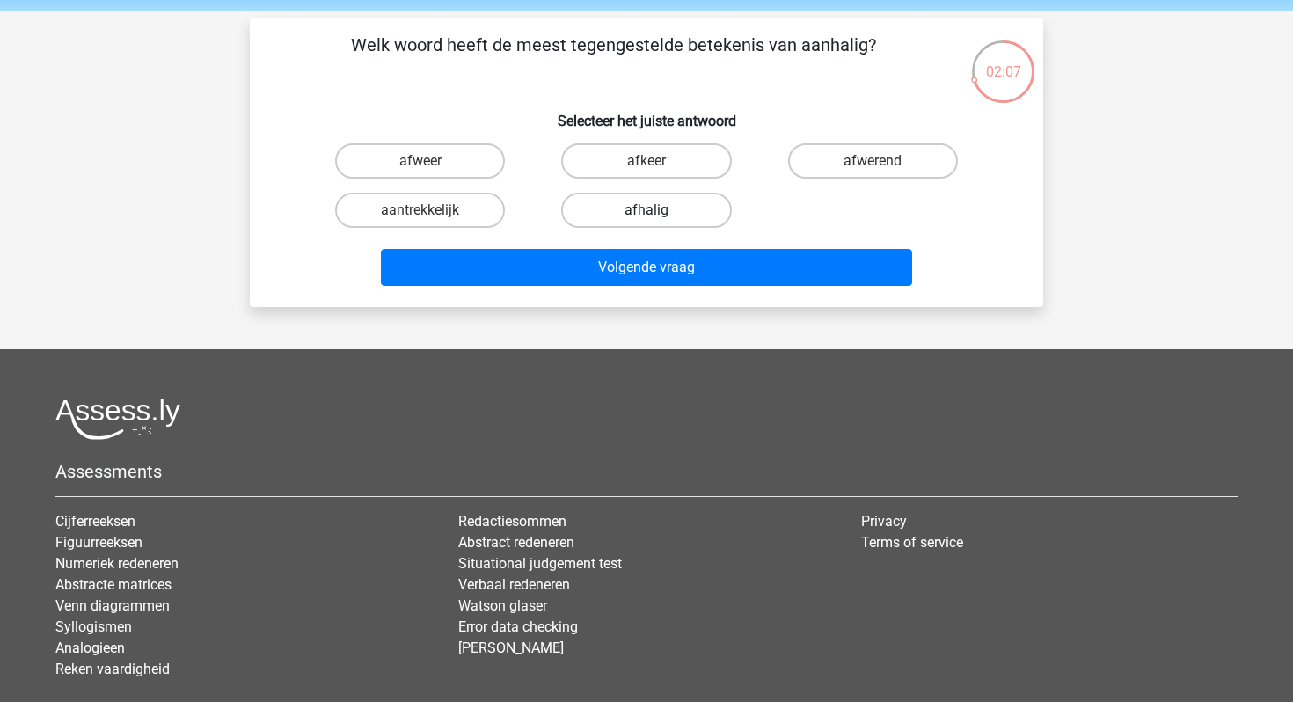
click at [604, 216] on label "afhalig" at bounding box center [646, 210] width 170 height 35
click at [647, 216] on input "afhalig" at bounding box center [652, 215] width 11 height 11
radio input "true"
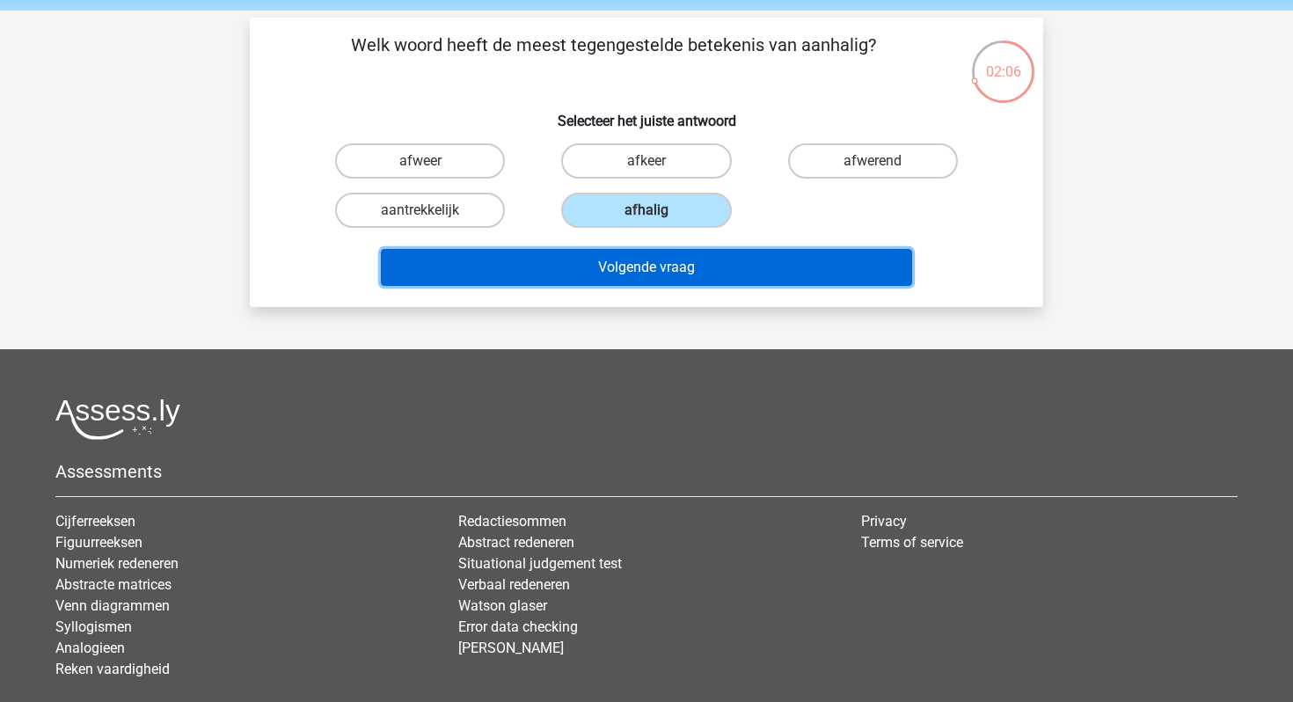
click at [609, 265] on button "Volgende vraag" at bounding box center [647, 267] width 532 height 37
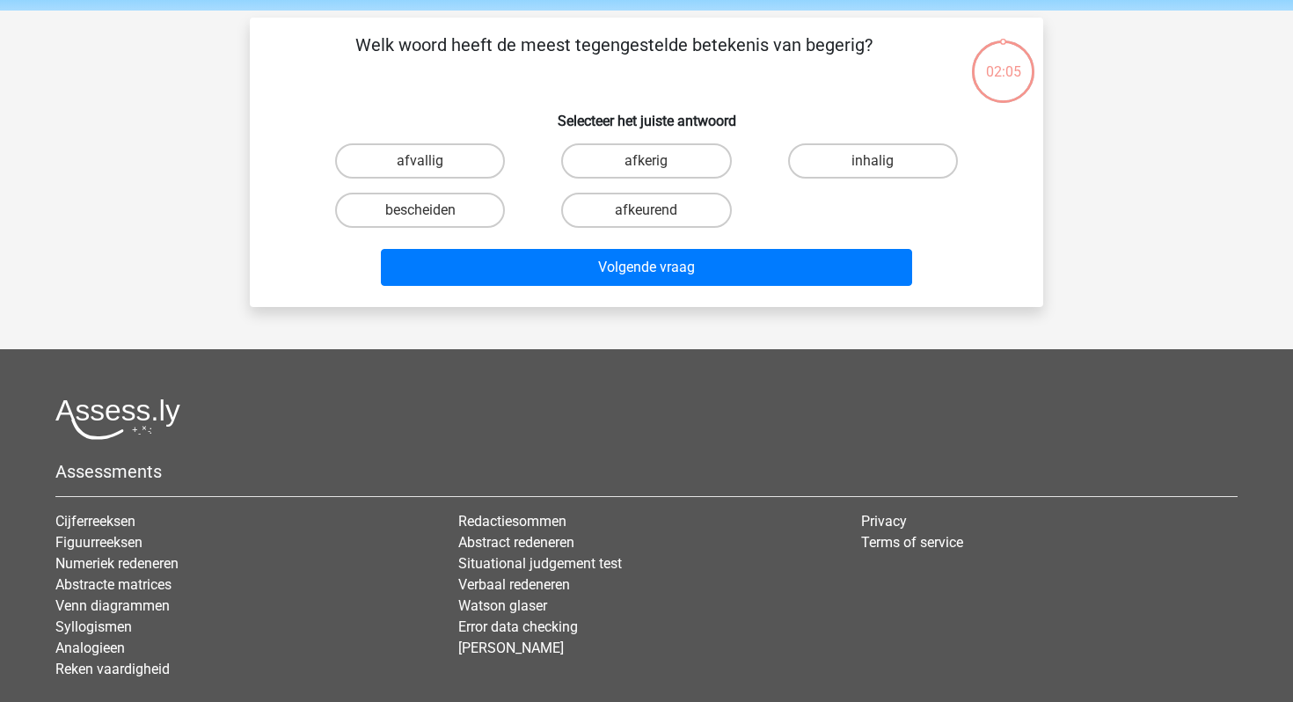
scroll to position [81, 0]
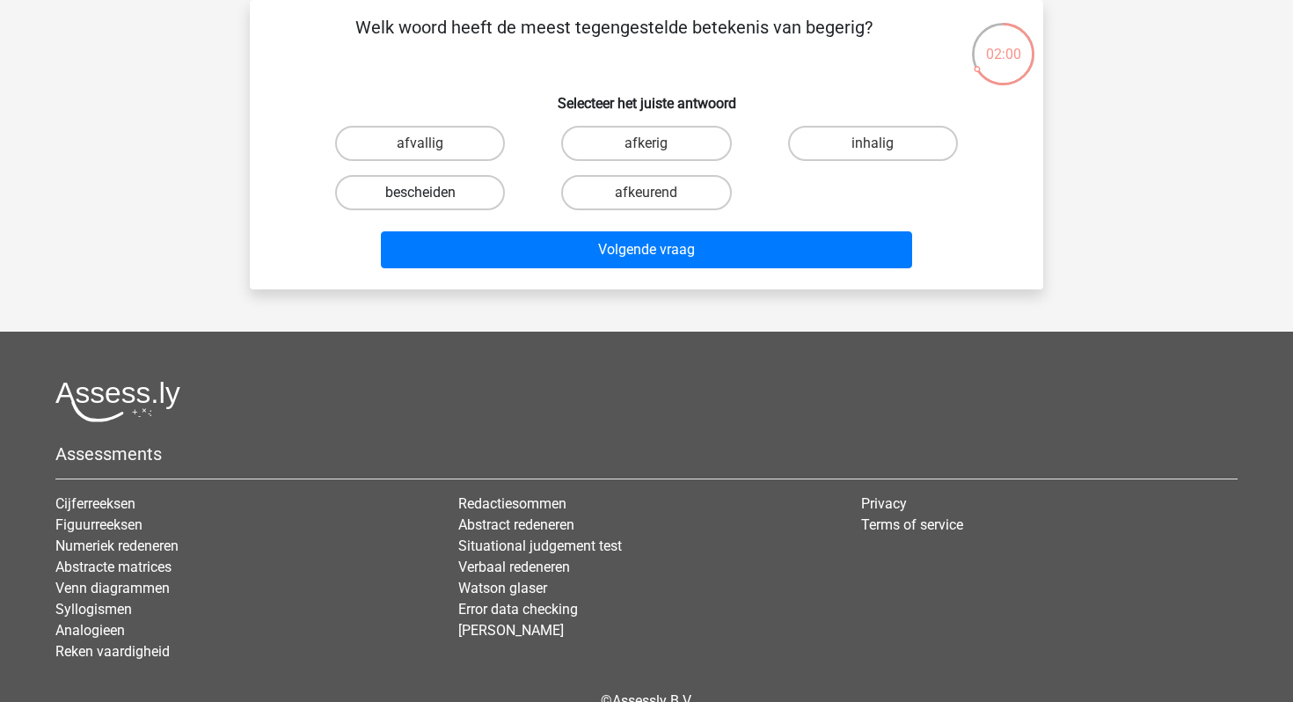
click at [438, 187] on label "bescheiden" at bounding box center [420, 192] width 170 height 35
click at [432, 193] on input "bescheiden" at bounding box center [425, 198] width 11 height 11
radio input "true"
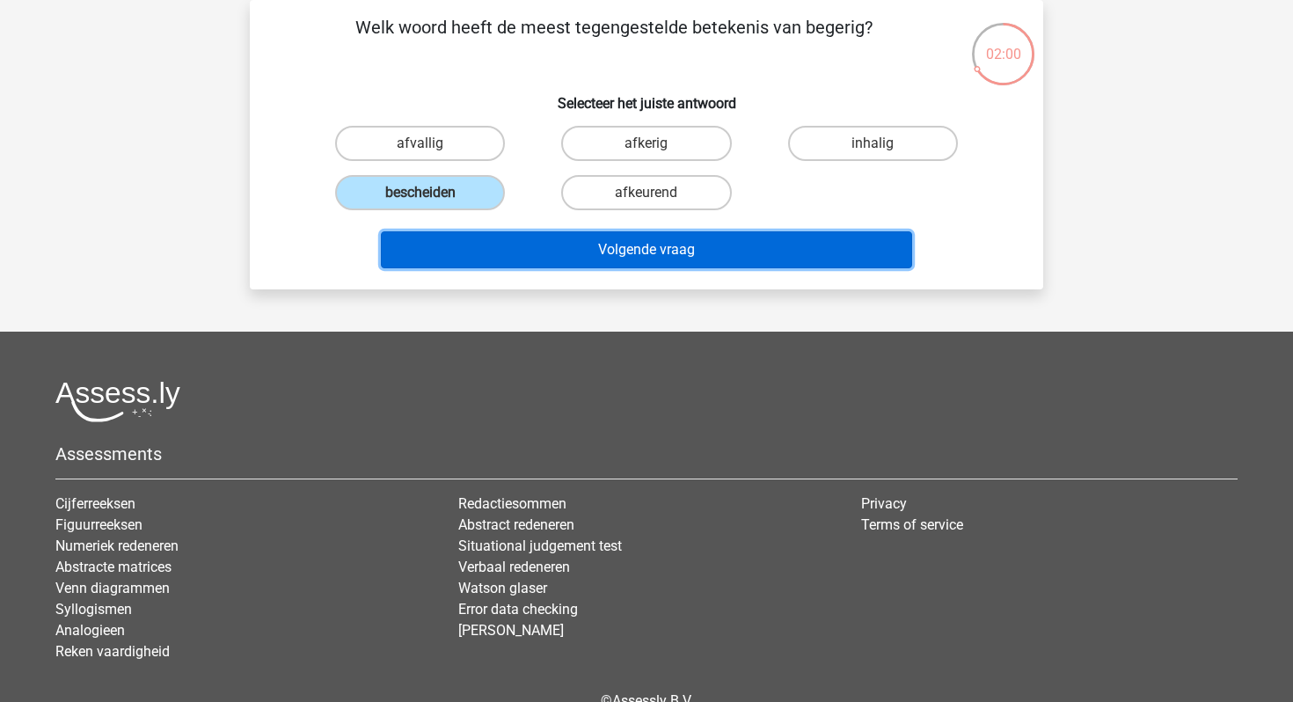
click at [489, 253] on button "Volgende vraag" at bounding box center [647, 249] width 532 height 37
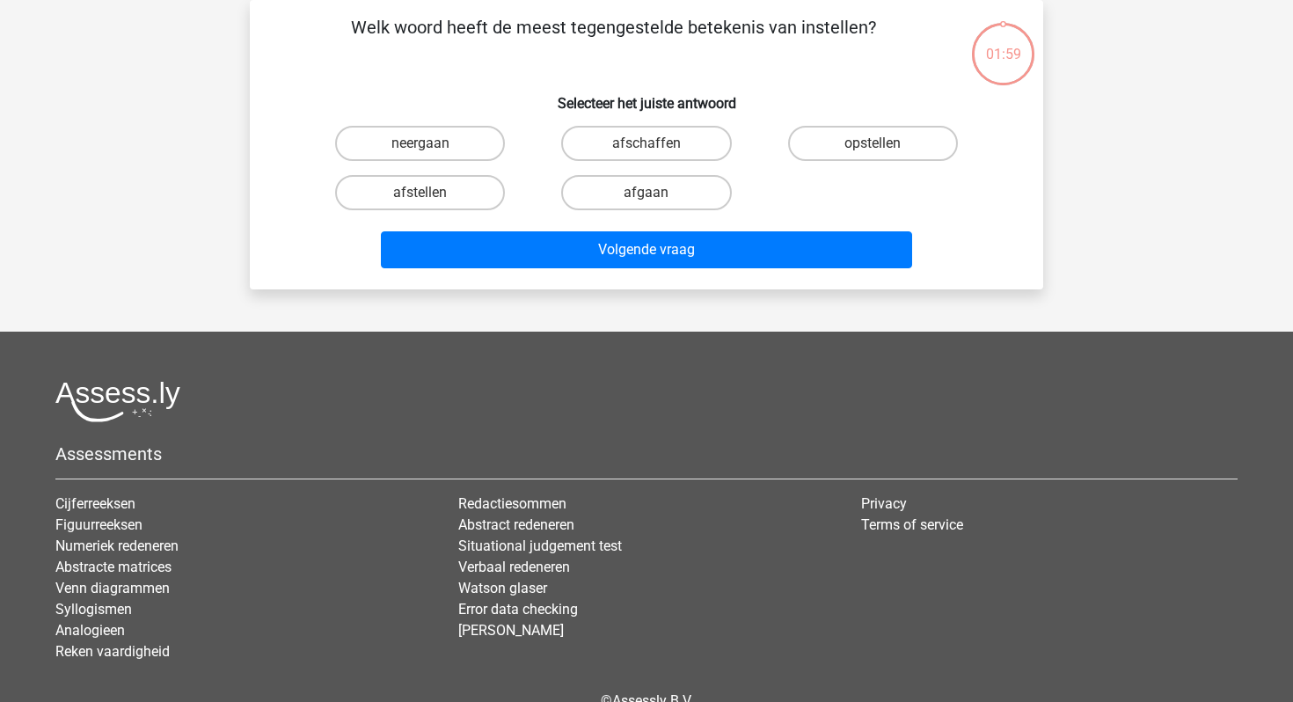
scroll to position [0, 0]
